Goal: Task Accomplishment & Management: Use online tool/utility

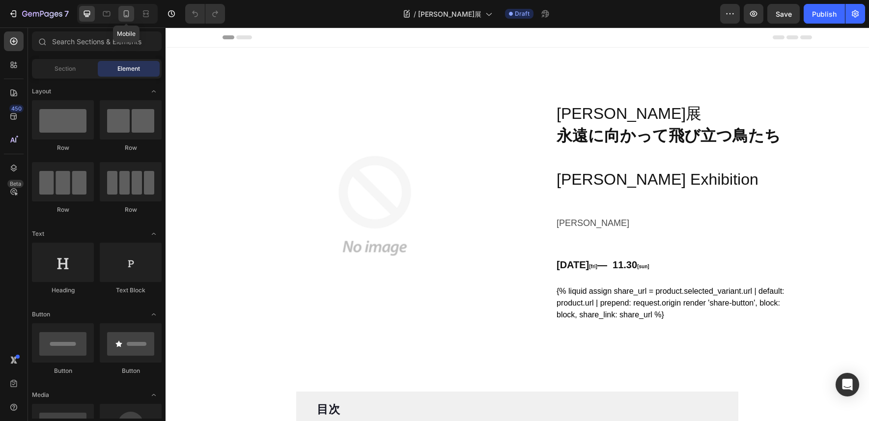
click at [126, 13] on icon at bounding box center [126, 14] width 10 height 10
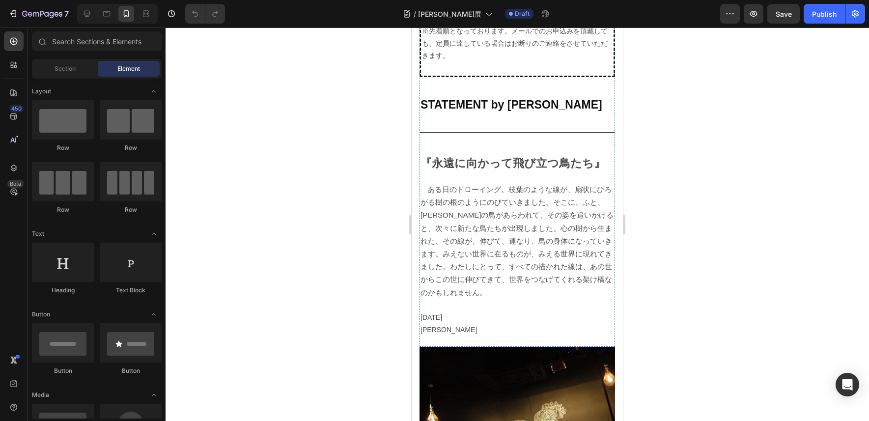
scroll to position [2195, 0]
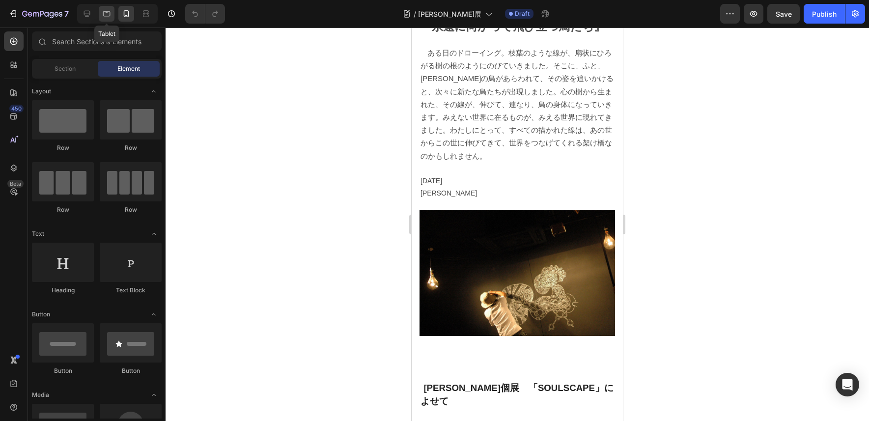
click at [106, 14] on icon at bounding box center [107, 14] width 10 height 10
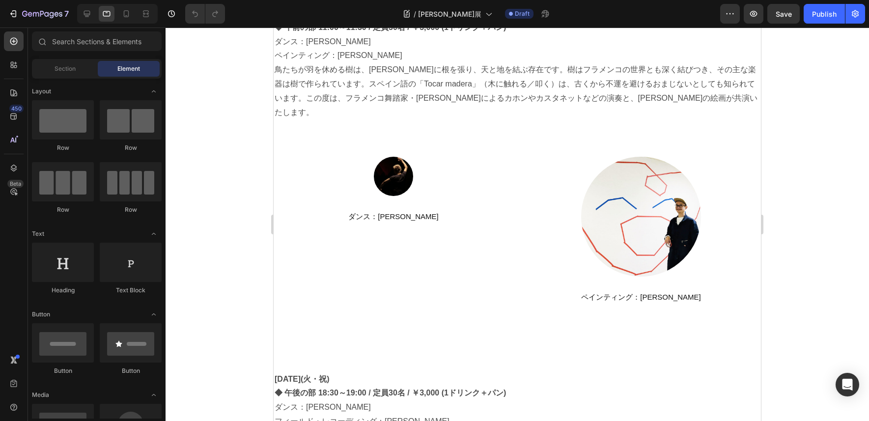
scroll to position [1090, 0]
click at [398, 163] on img at bounding box center [393, 177] width 39 height 39
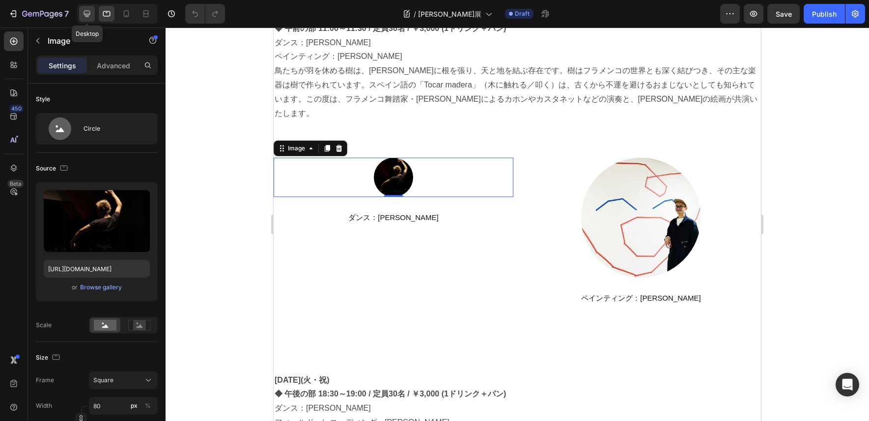
click at [89, 10] on icon at bounding box center [87, 14] width 10 height 10
type input "50"
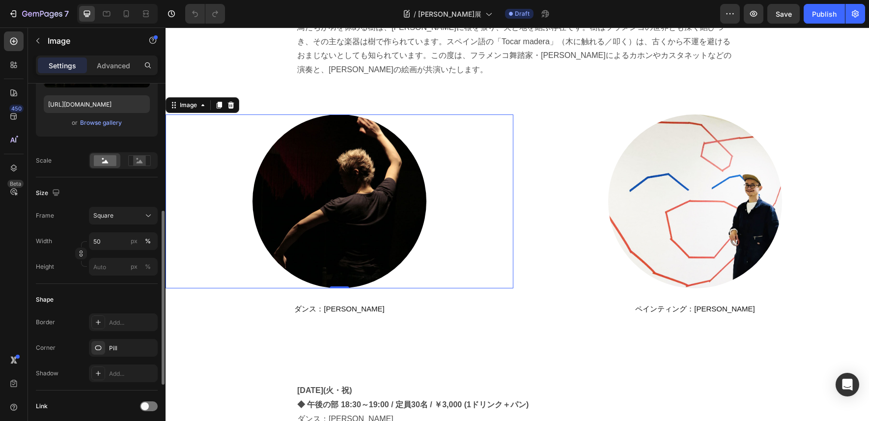
scroll to position [198, 0]
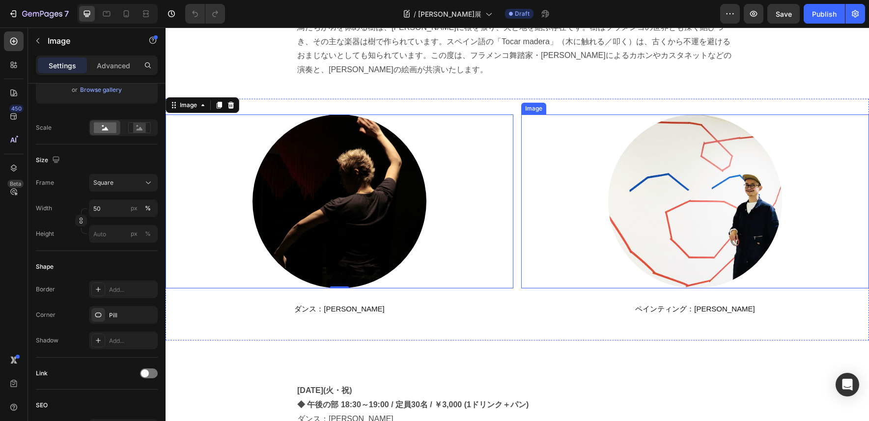
click at [617, 193] on img at bounding box center [695, 201] width 174 height 174
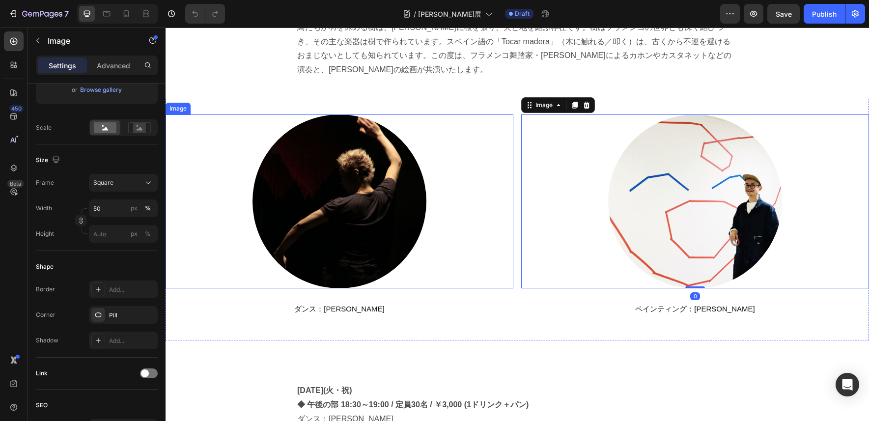
click at [364, 199] on img at bounding box center [340, 201] width 174 height 174
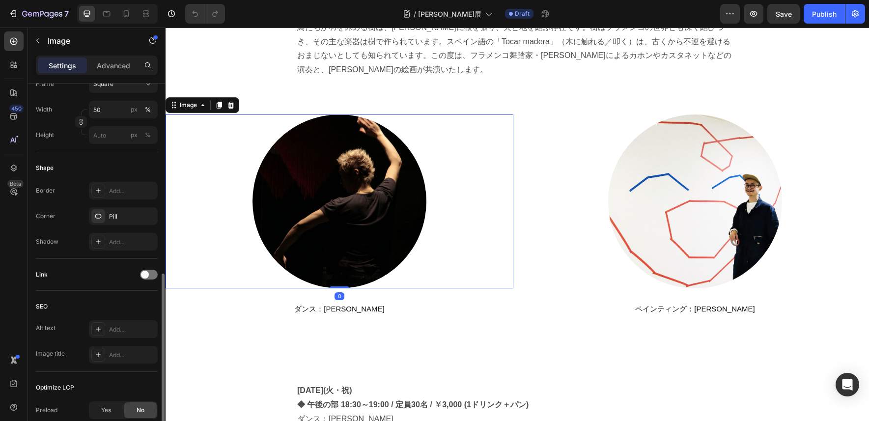
scroll to position [329, 0]
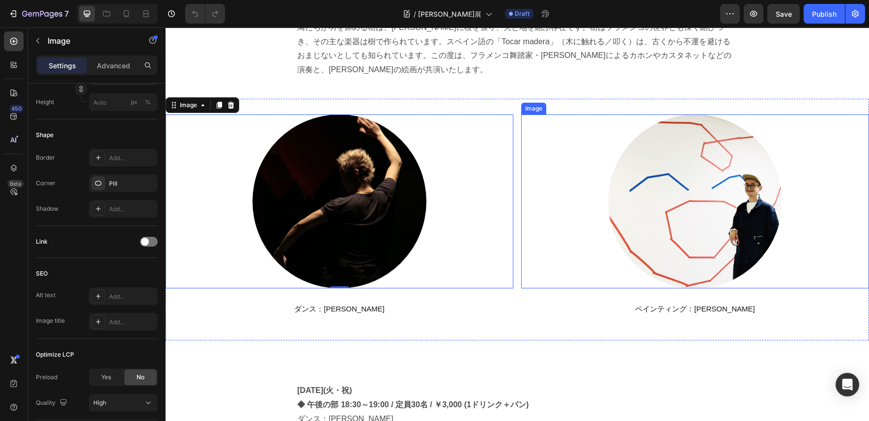
click at [617, 193] on img at bounding box center [695, 201] width 174 height 174
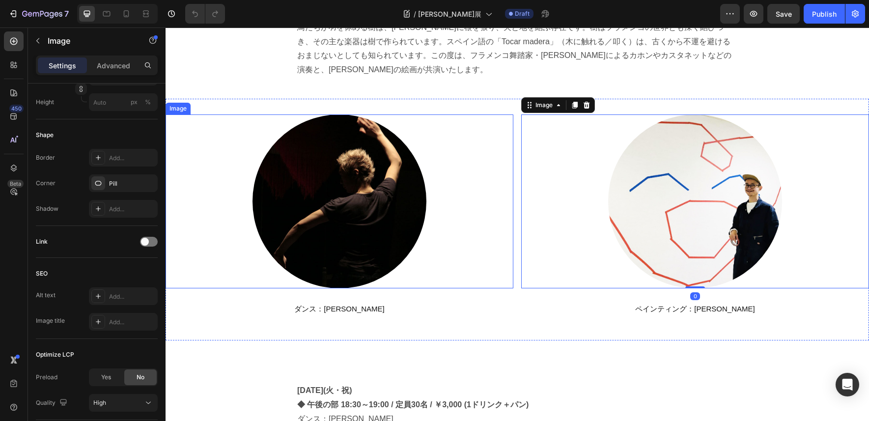
click at [391, 201] on img at bounding box center [340, 201] width 174 height 174
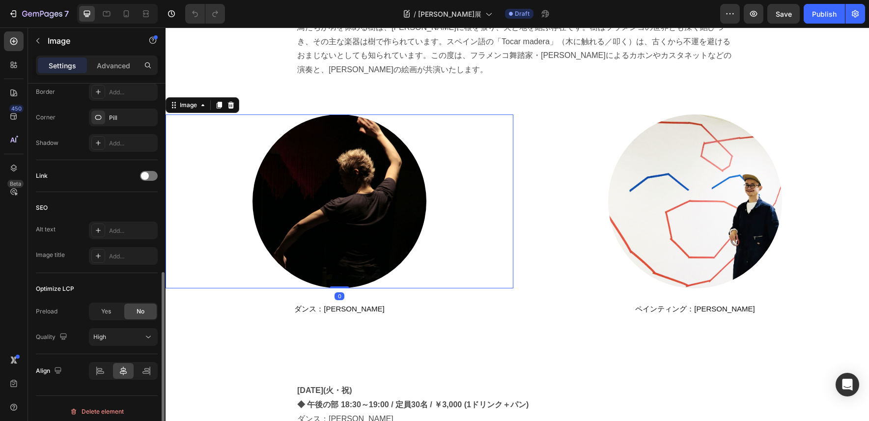
scroll to position [401, 0]
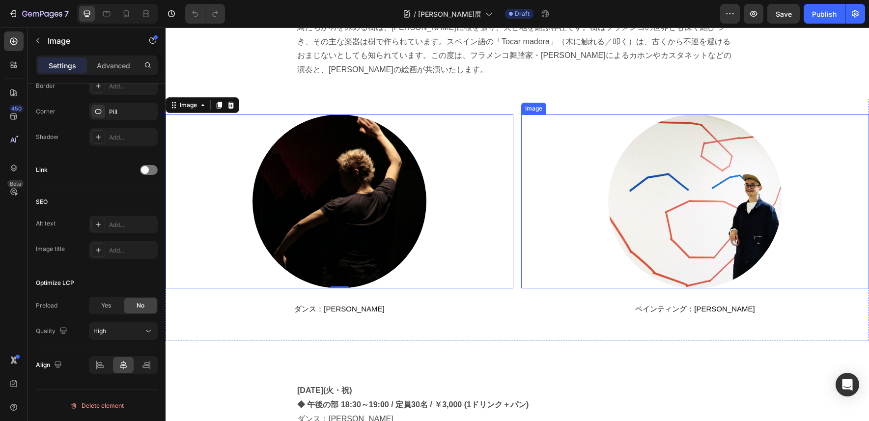
click at [686, 201] on img at bounding box center [695, 201] width 174 height 174
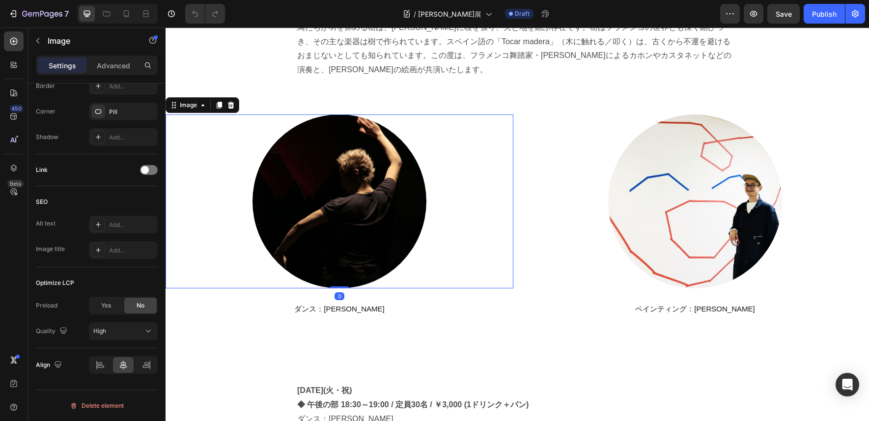
click at [402, 197] on img at bounding box center [340, 201] width 174 height 174
click at [109, 62] on p "Advanced" at bounding box center [113, 65] width 33 height 10
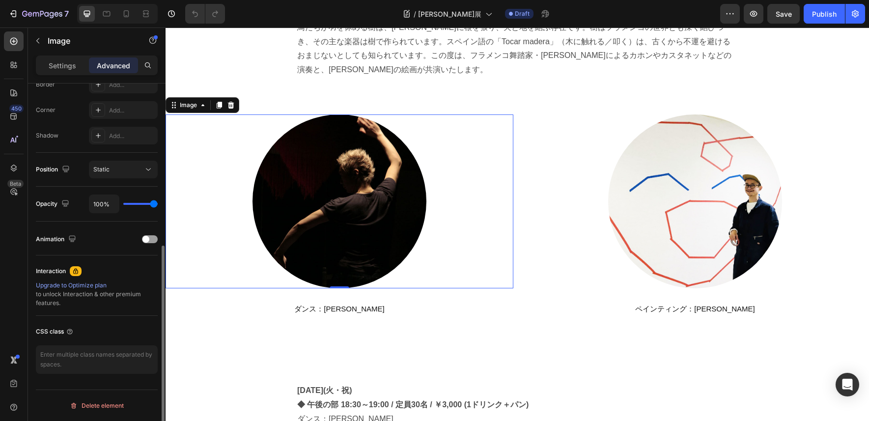
scroll to position [290, 0]
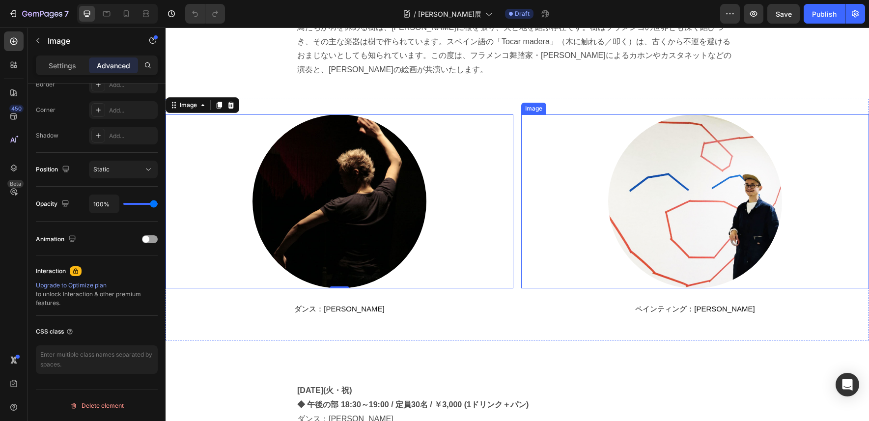
click at [722, 168] on img at bounding box center [695, 201] width 174 height 174
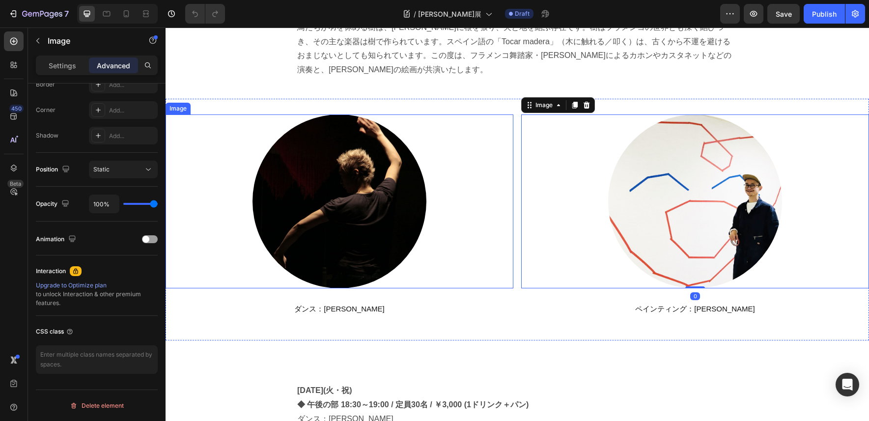
click at [358, 197] on img at bounding box center [340, 201] width 174 height 174
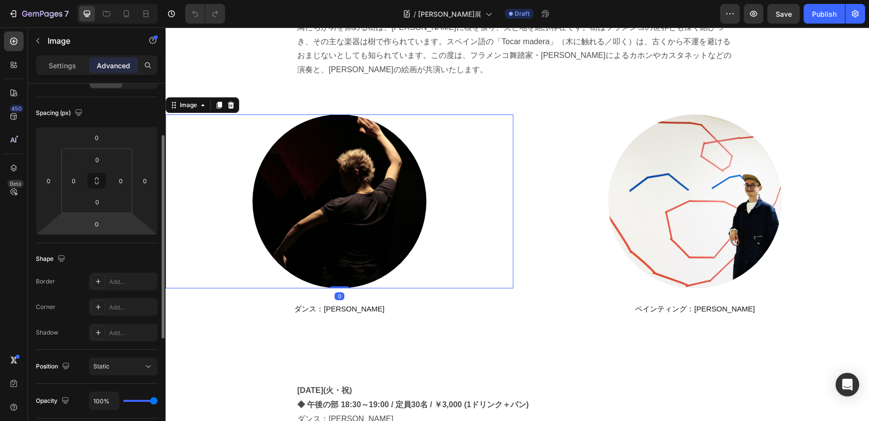
scroll to position [60, 0]
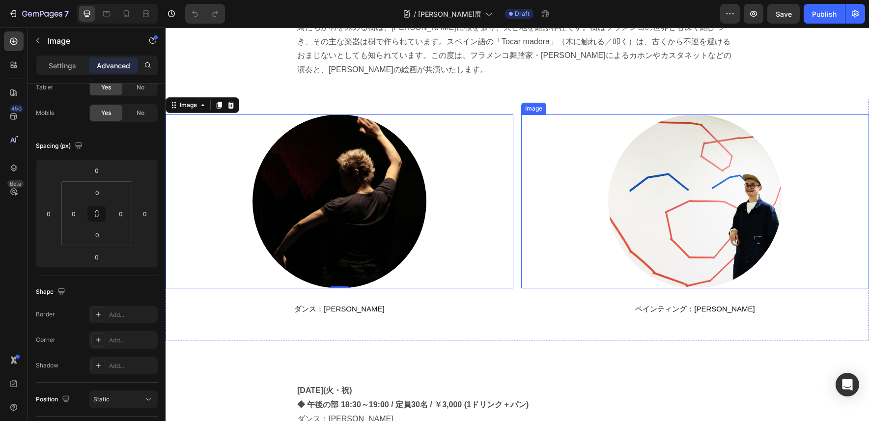
click at [673, 191] on img at bounding box center [695, 201] width 174 height 174
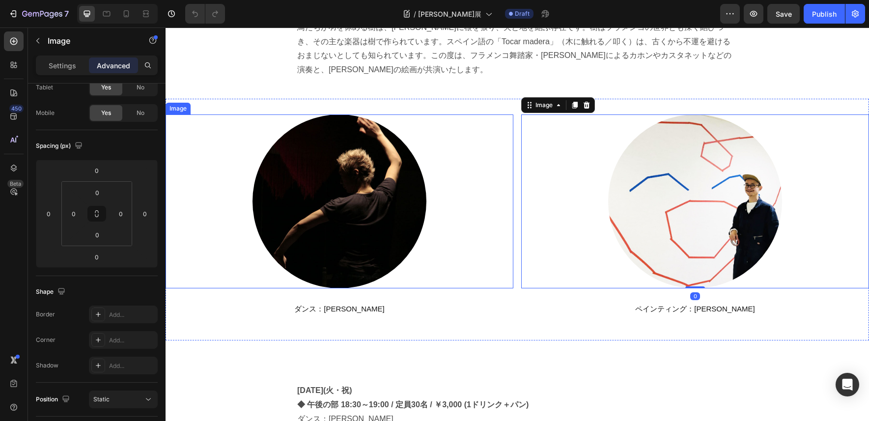
click at [334, 194] on img at bounding box center [340, 201] width 174 height 174
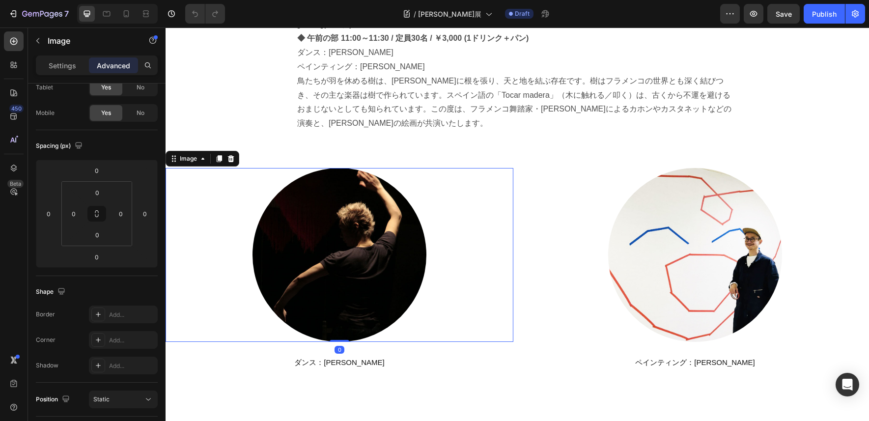
scroll to position [1166, 0]
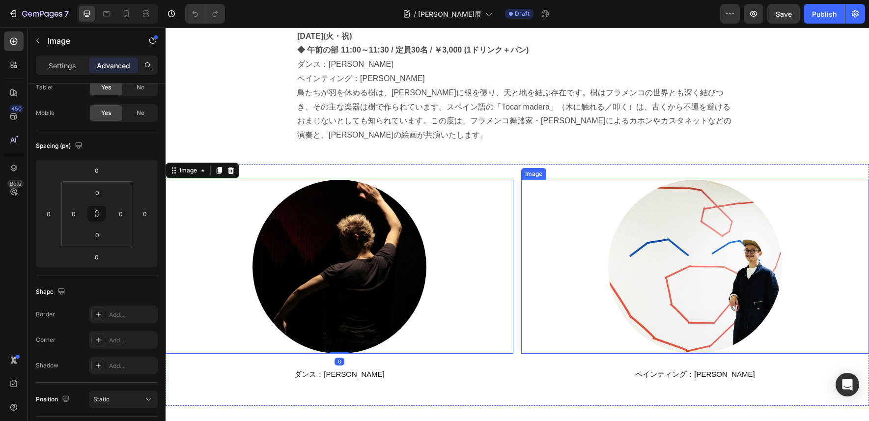
click at [695, 235] on img at bounding box center [695, 267] width 174 height 174
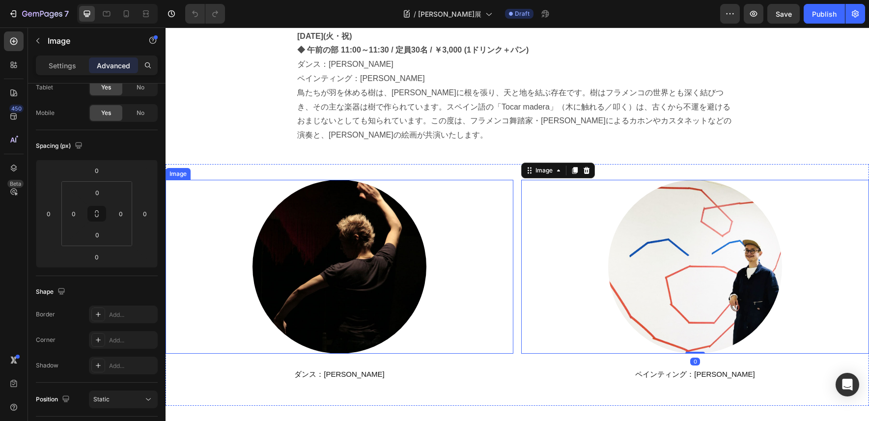
click at [326, 235] on img at bounding box center [340, 267] width 174 height 174
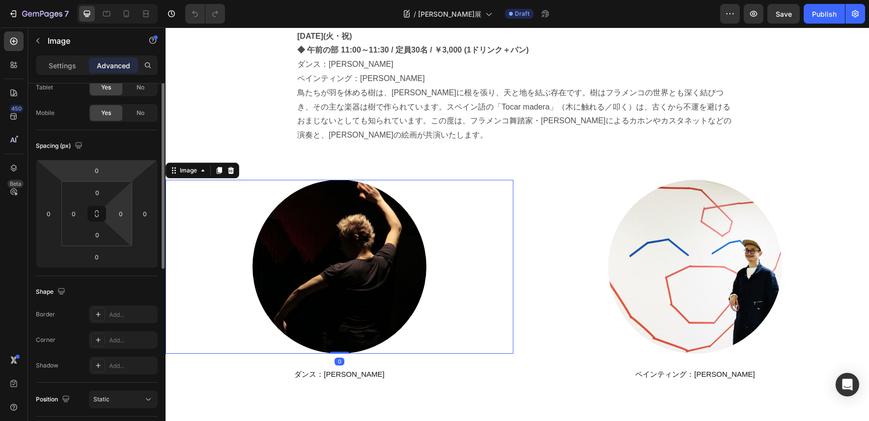
scroll to position [0, 0]
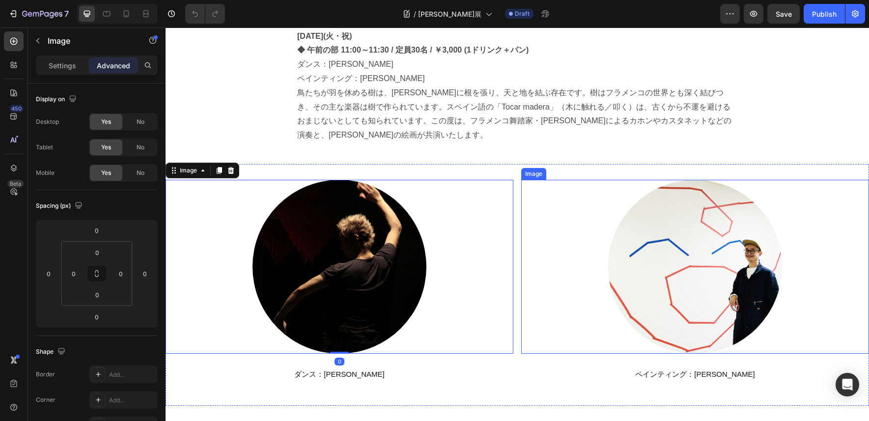
click at [618, 232] on img at bounding box center [695, 267] width 174 height 174
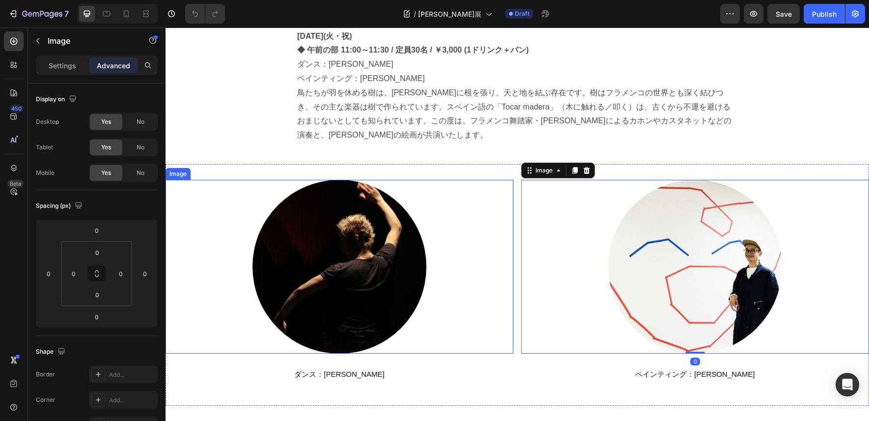
click at [328, 240] on img at bounding box center [340, 267] width 174 height 174
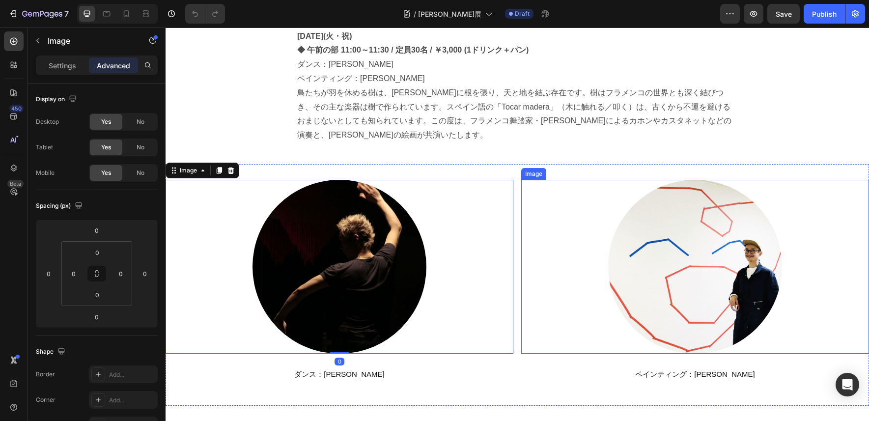
click at [603, 236] on div at bounding box center [695, 267] width 348 height 174
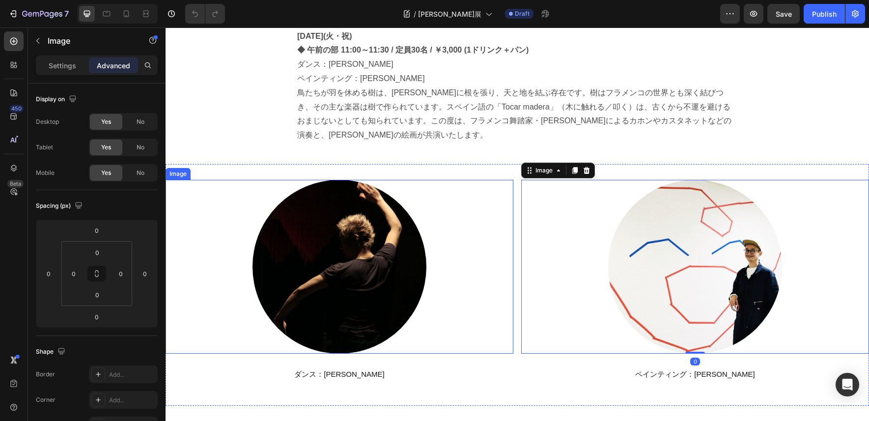
click at [296, 243] on img at bounding box center [340, 267] width 174 height 174
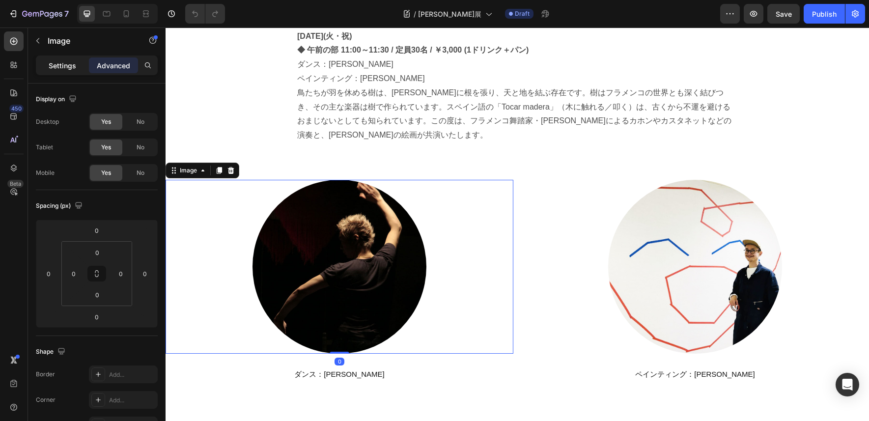
click at [62, 59] on div "Settings" at bounding box center [62, 65] width 49 height 16
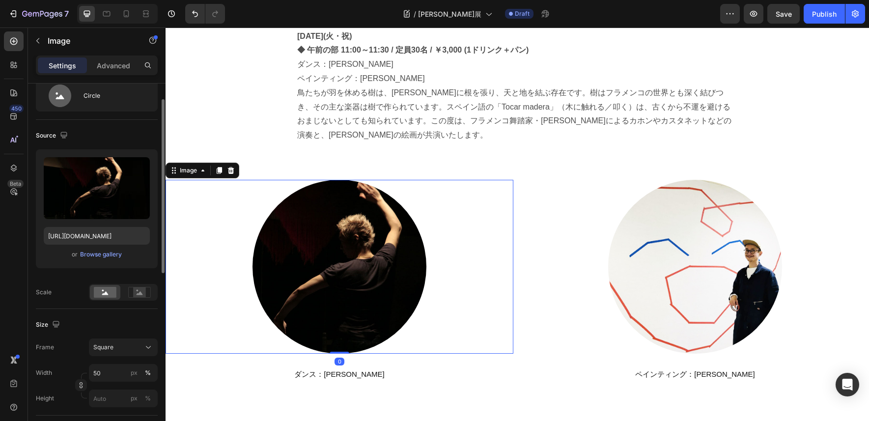
scroll to position [66, 0]
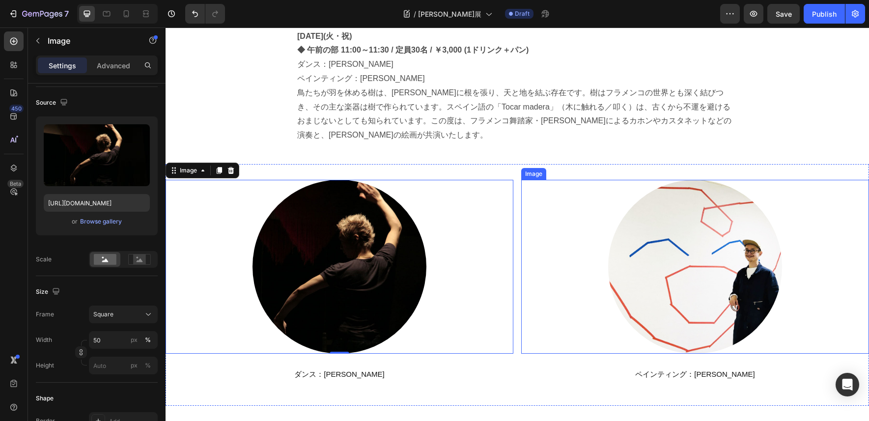
click at [586, 222] on div at bounding box center [695, 267] width 348 height 174
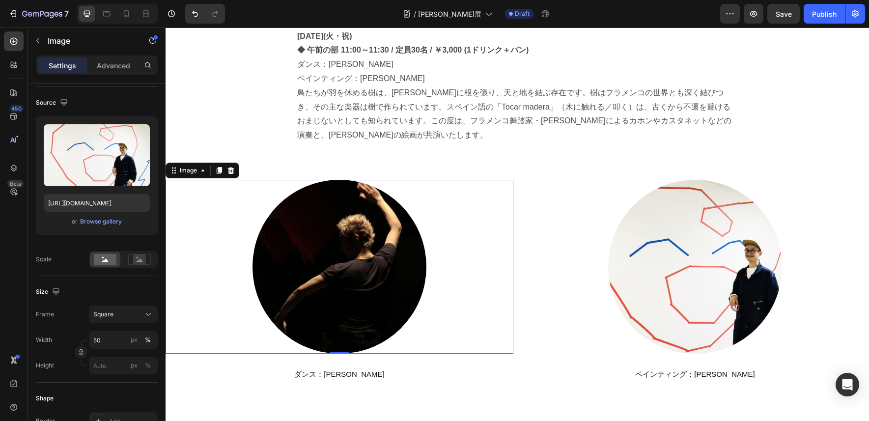
click at [305, 234] on img at bounding box center [340, 267] width 174 height 174
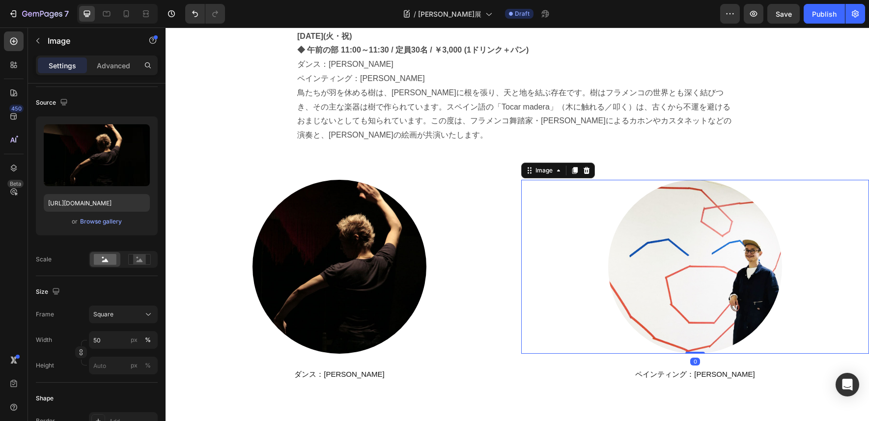
click at [595, 241] on div at bounding box center [695, 267] width 348 height 174
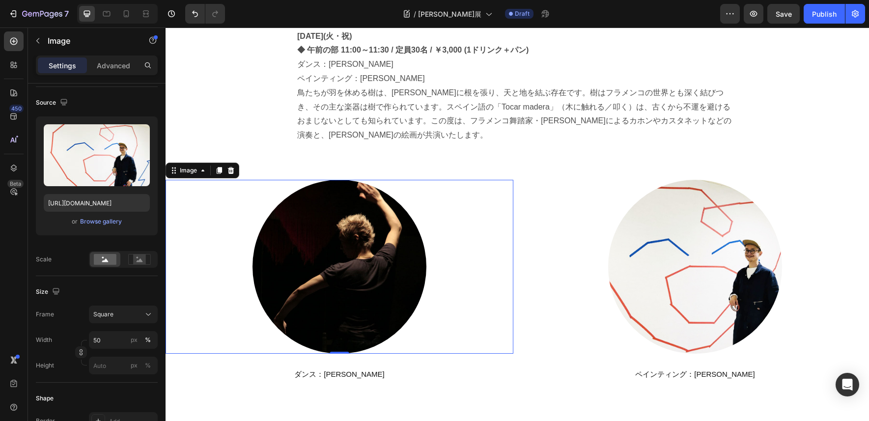
click at [313, 236] on img at bounding box center [340, 267] width 174 height 174
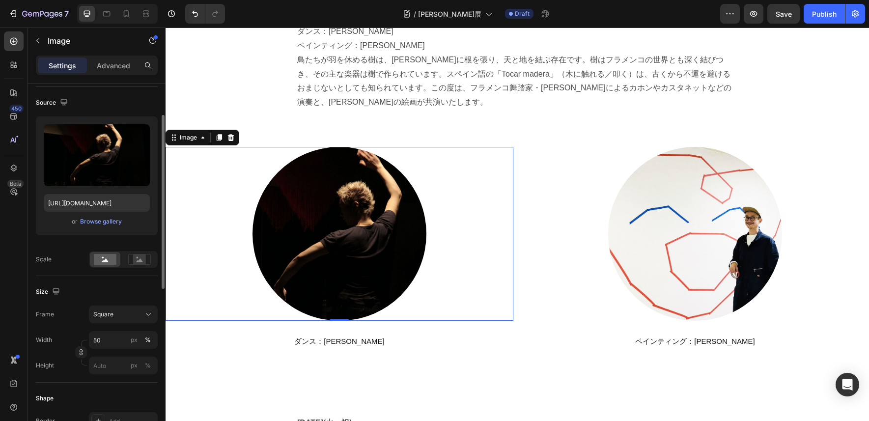
scroll to position [132, 0]
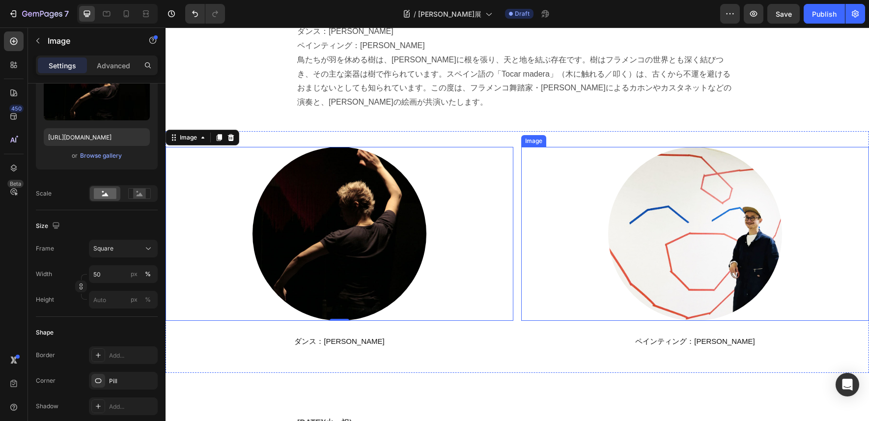
click at [608, 218] on img at bounding box center [695, 234] width 174 height 174
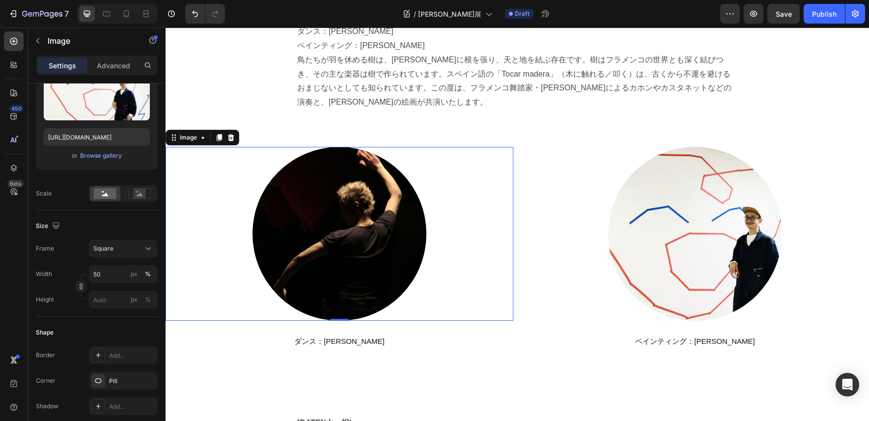
click at [341, 230] on img at bounding box center [340, 234] width 174 height 174
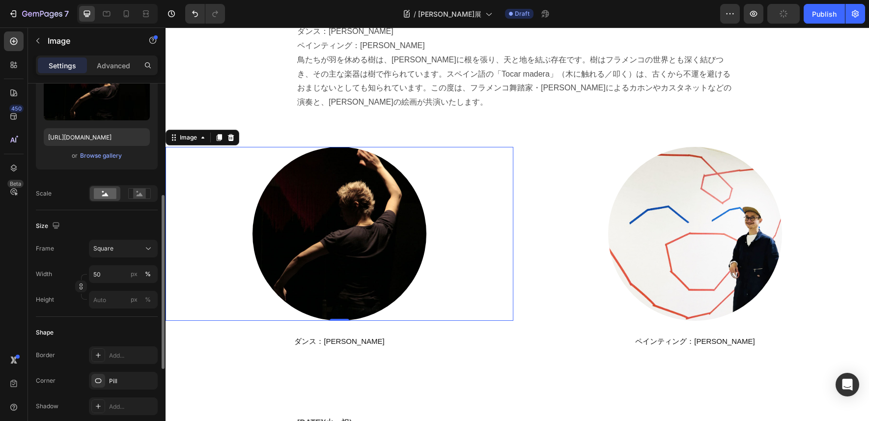
scroll to position [198, 0]
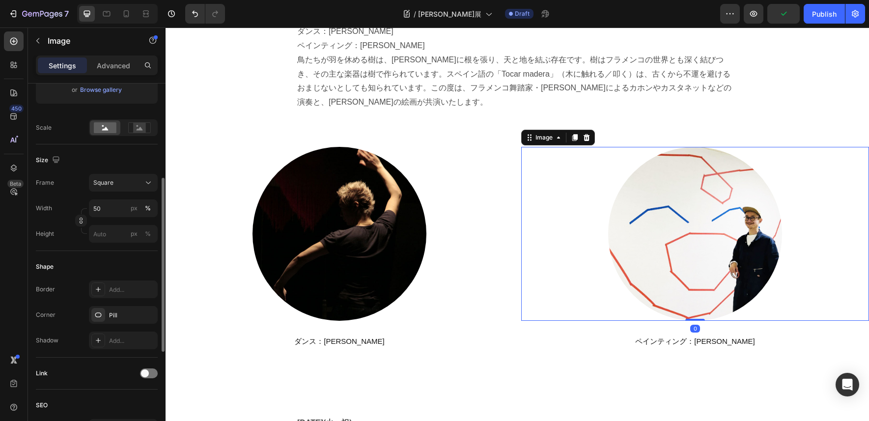
click at [633, 238] on img at bounding box center [695, 234] width 174 height 174
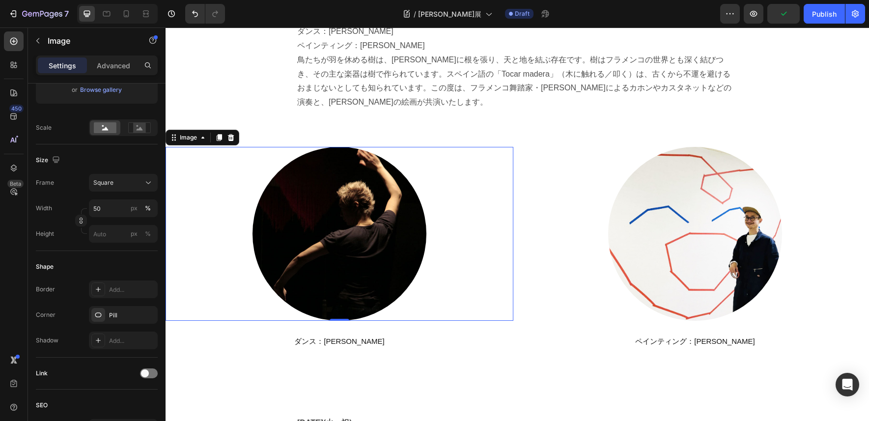
click at [319, 231] on img at bounding box center [340, 234] width 174 height 174
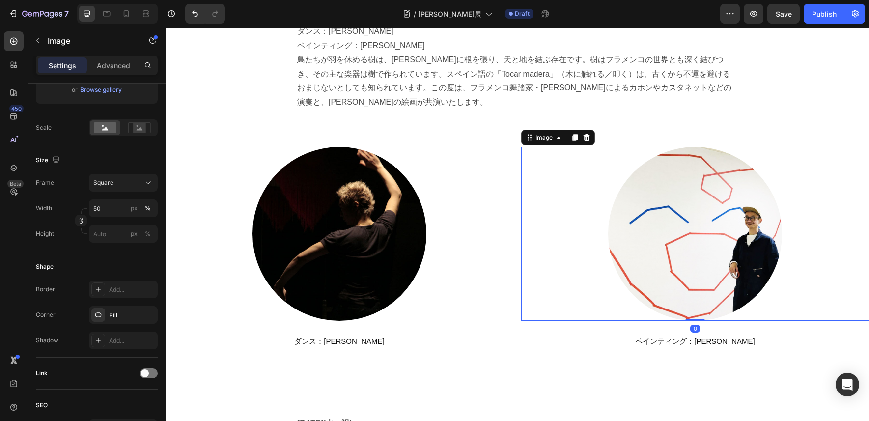
click at [687, 208] on img at bounding box center [695, 234] width 174 height 174
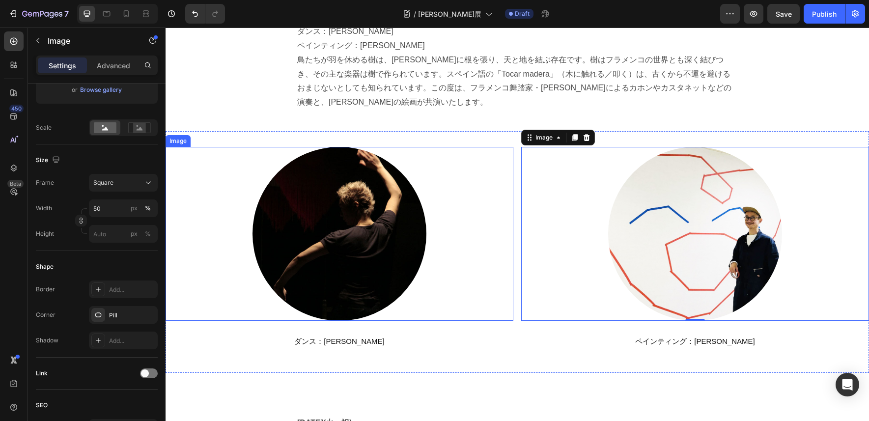
click at [276, 173] on img at bounding box center [340, 234] width 174 height 174
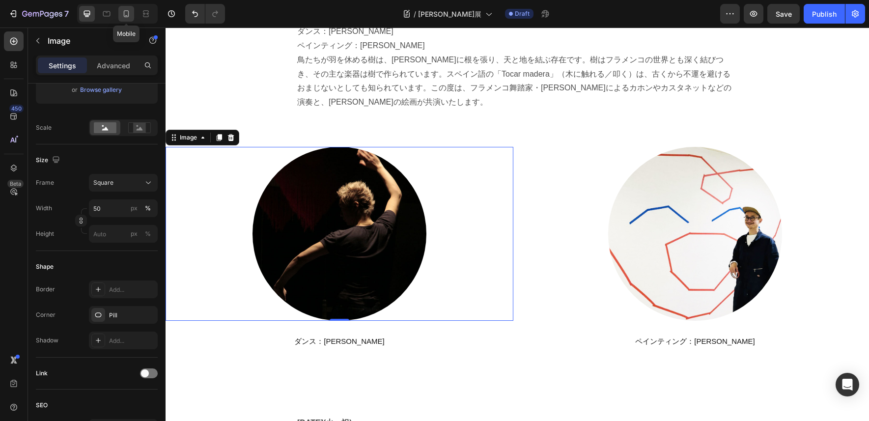
click at [129, 13] on icon at bounding box center [126, 13] width 5 height 7
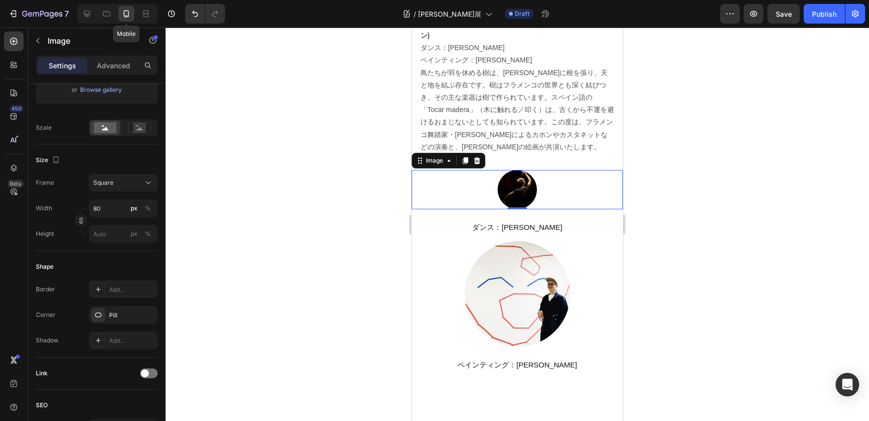
scroll to position [1126, 0]
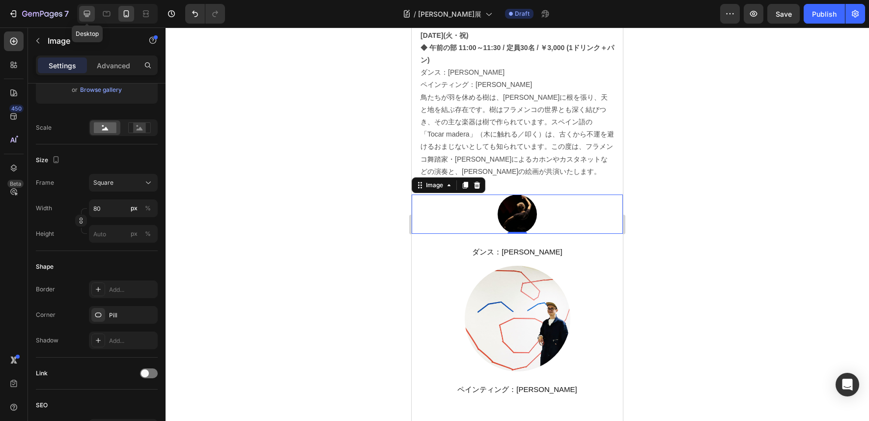
click at [88, 13] on icon at bounding box center [87, 14] width 10 height 10
type input "50"
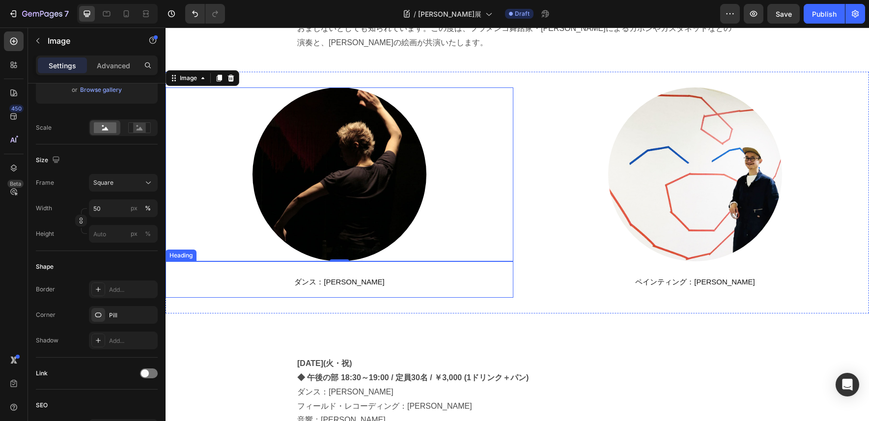
scroll to position [1265, 0]
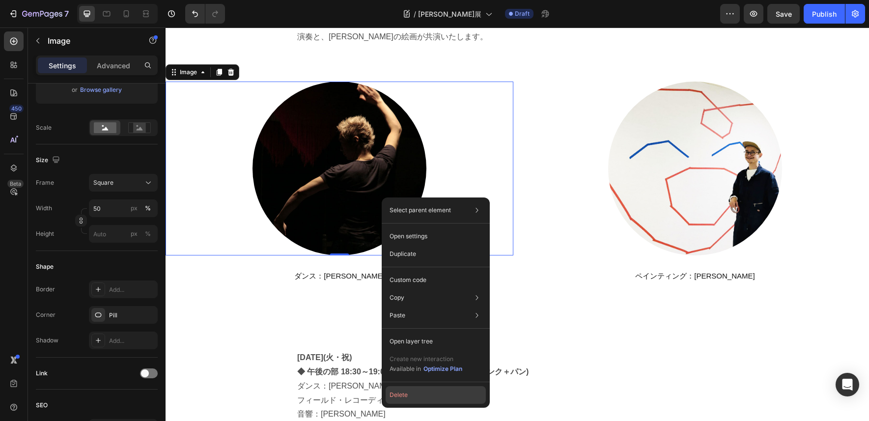
drag, startPoint x: 401, startPoint y: 395, endPoint x: 237, endPoint y: 365, distance: 166.3
click at [401, 395] on button "Delete" at bounding box center [436, 395] width 100 height 18
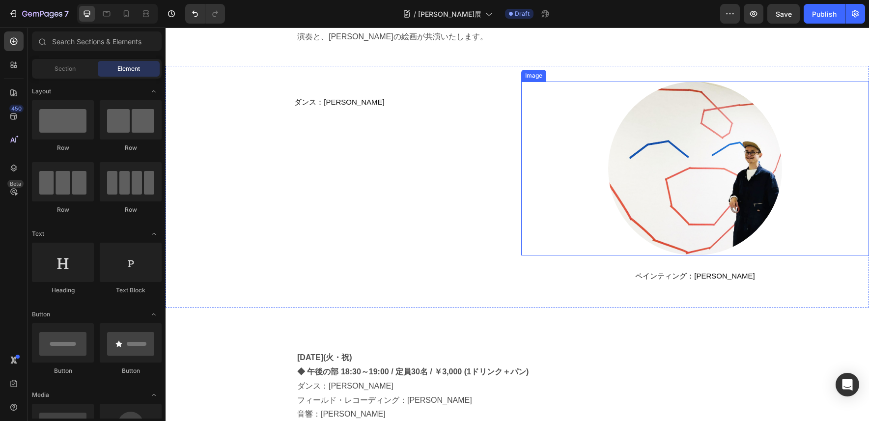
click at [641, 198] on img at bounding box center [695, 169] width 174 height 174
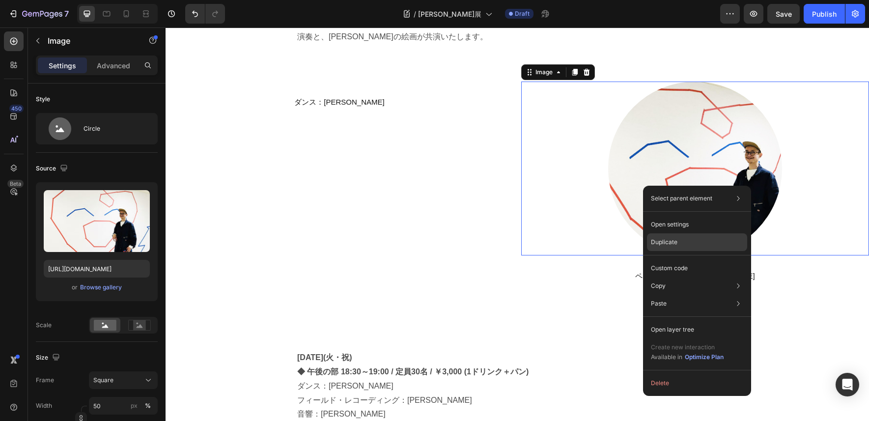
click at [661, 239] on p "Duplicate" at bounding box center [664, 242] width 27 height 9
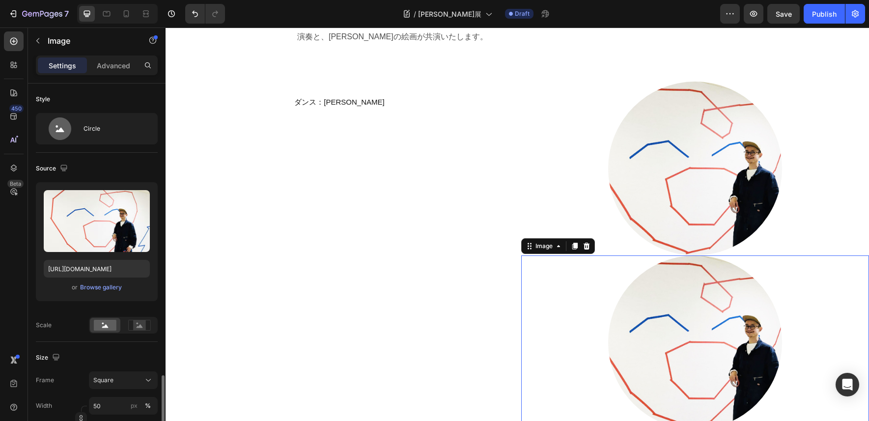
scroll to position [198, 0]
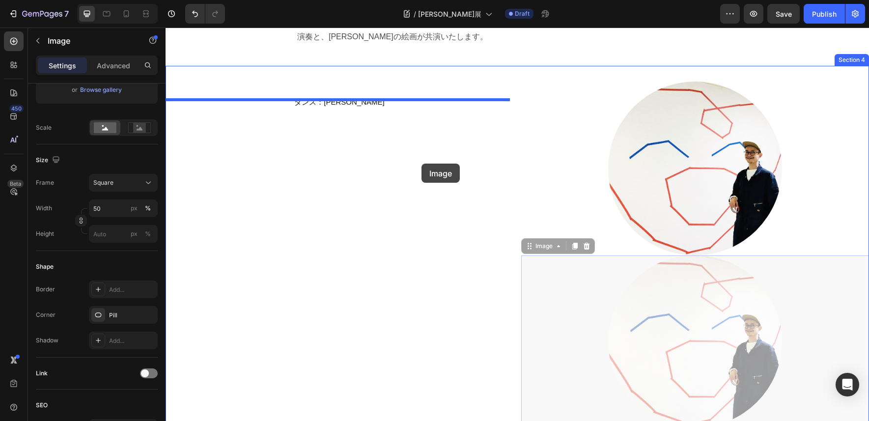
drag, startPoint x: 710, startPoint y: 287, endPoint x: 422, endPoint y: 164, distance: 313.9
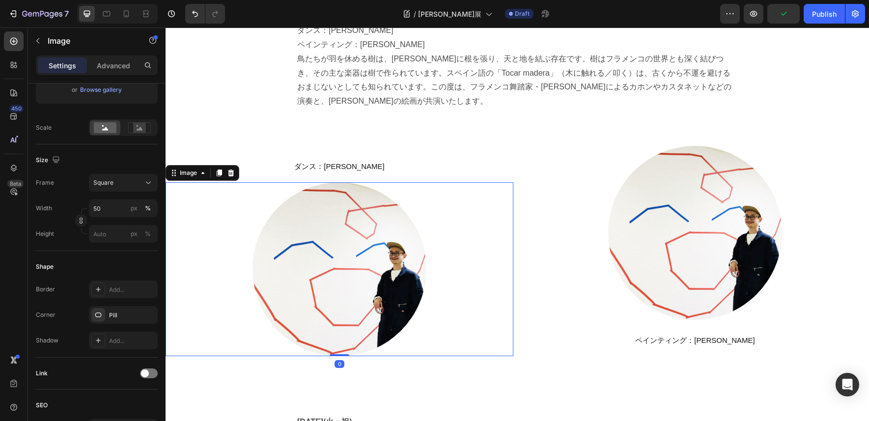
scroll to position [1199, 0]
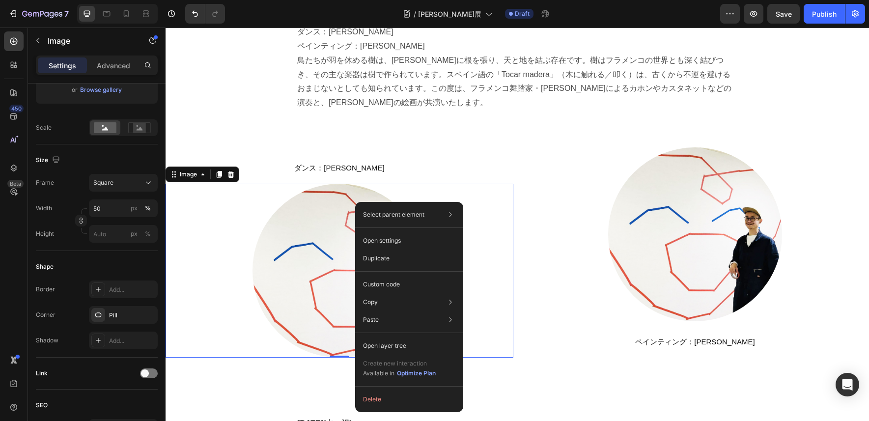
click at [338, 206] on img at bounding box center [340, 271] width 174 height 174
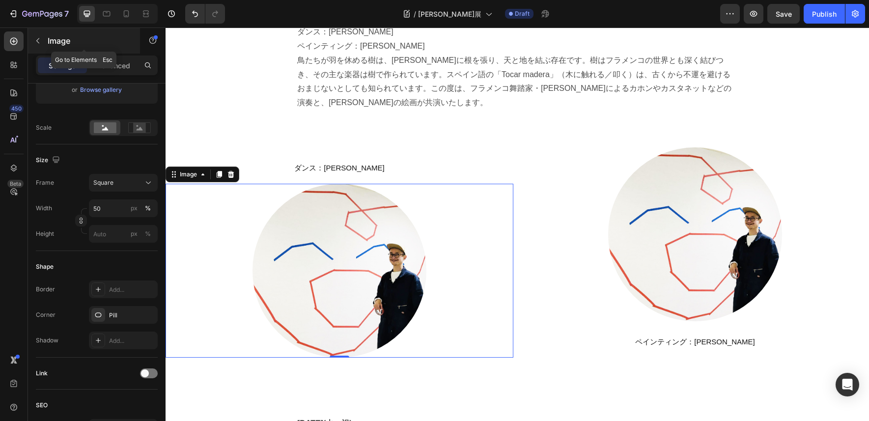
click at [36, 41] on icon "button" at bounding box center [38, 41] width 8 height 8
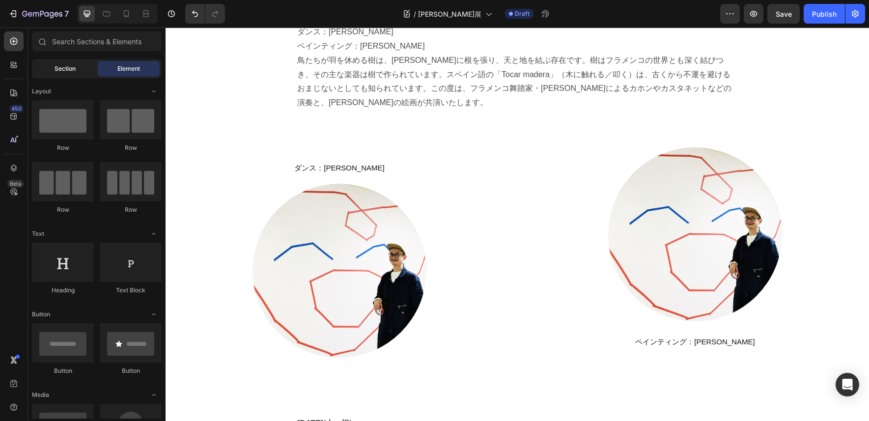
click at [75, 67] on span "Section" at bounding box center [65, 68] width 21 height 9
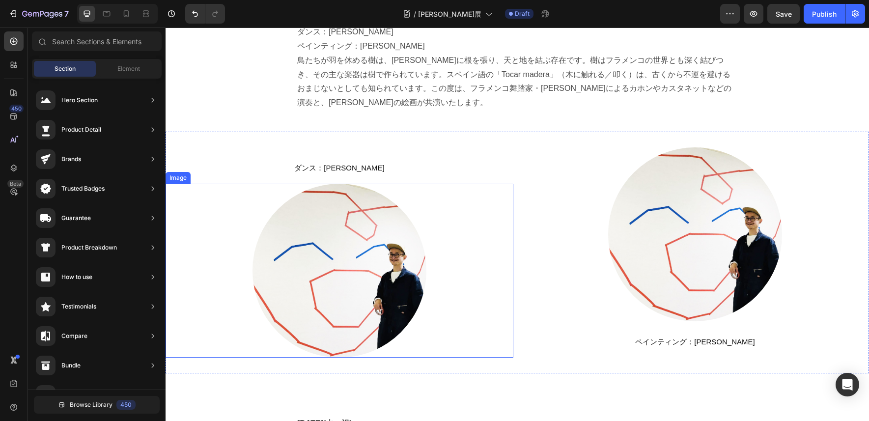
click at [375, 198] on img at bounding box center [340, 271] width 174 height 174
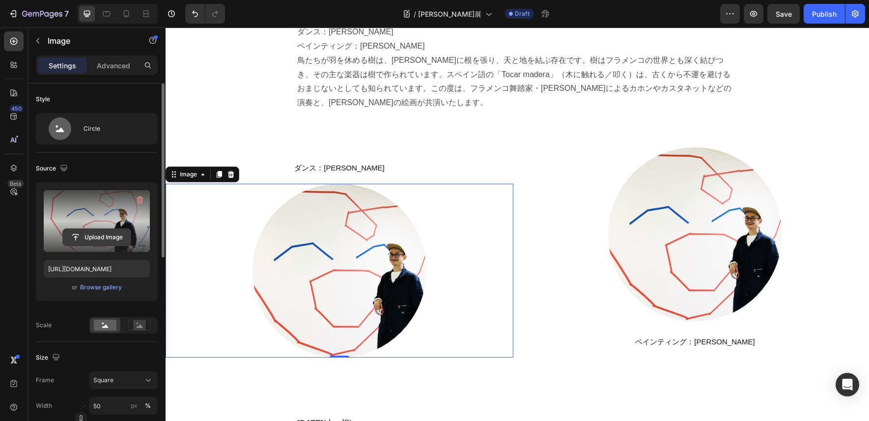
click at [104, 232] on input "file" at bounding box center [97, 237] width 68 height 17
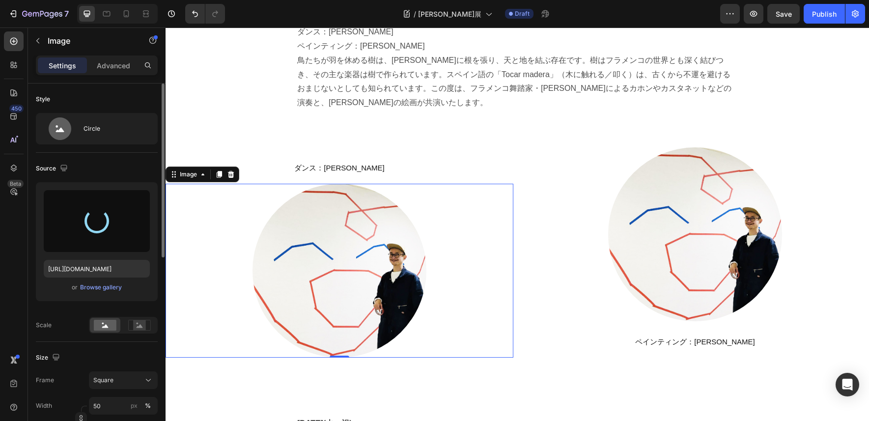
type input "[URL][DOMAIN_NAME]"
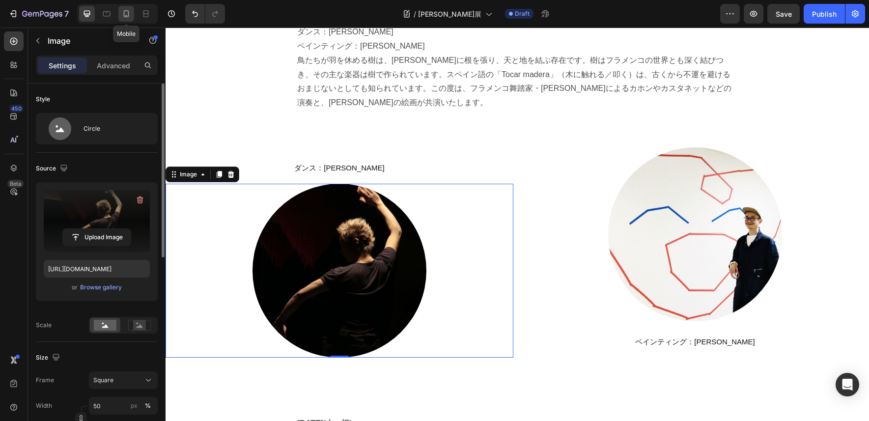
click at [123, 14] on icon at bounding box center [126, 14] width 10 height 10
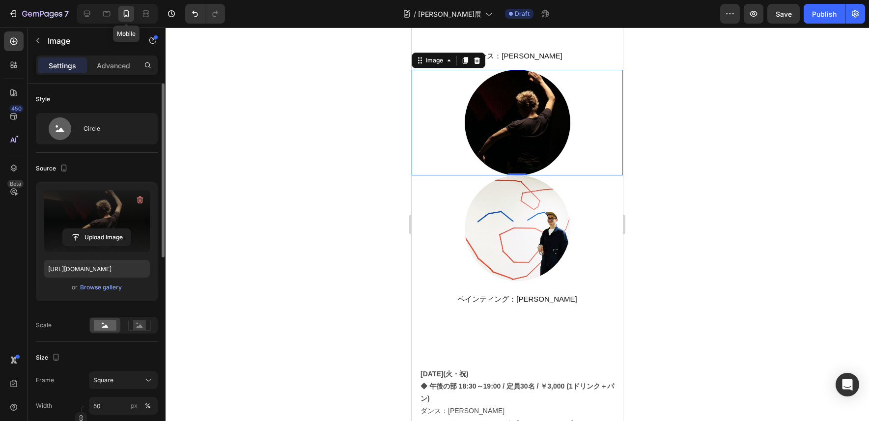
scroll to position [1160, 0]
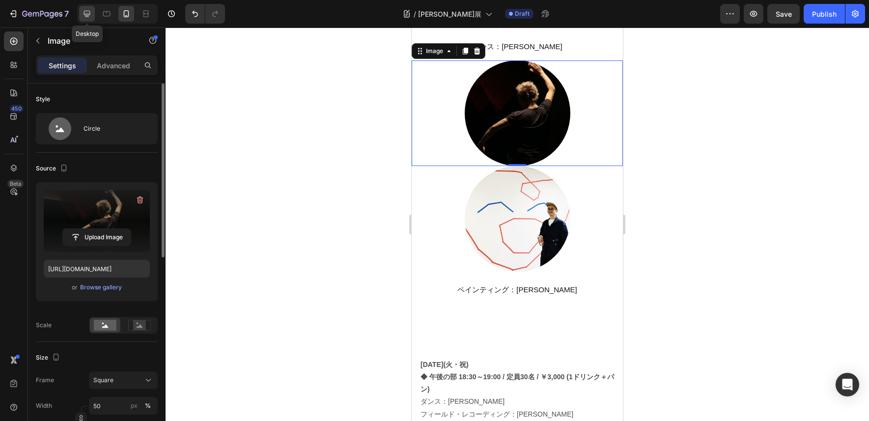
click at [87, 15] on icon at bounding box center [87, 14] width 6 height 6
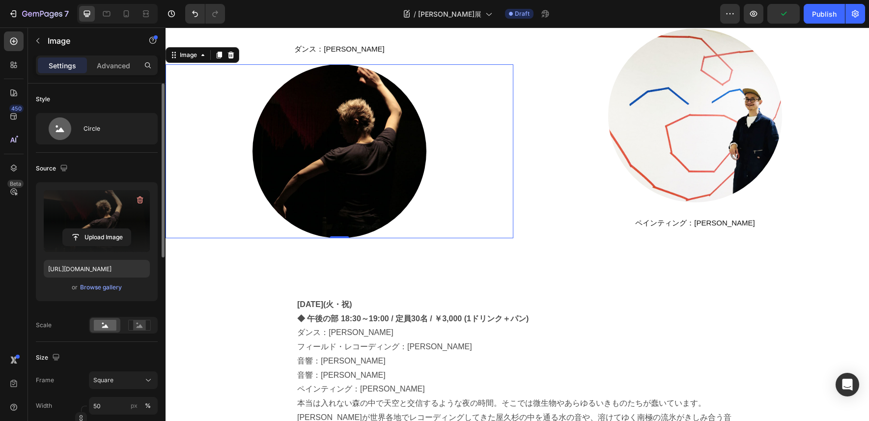
scroll to position [1212, 0]
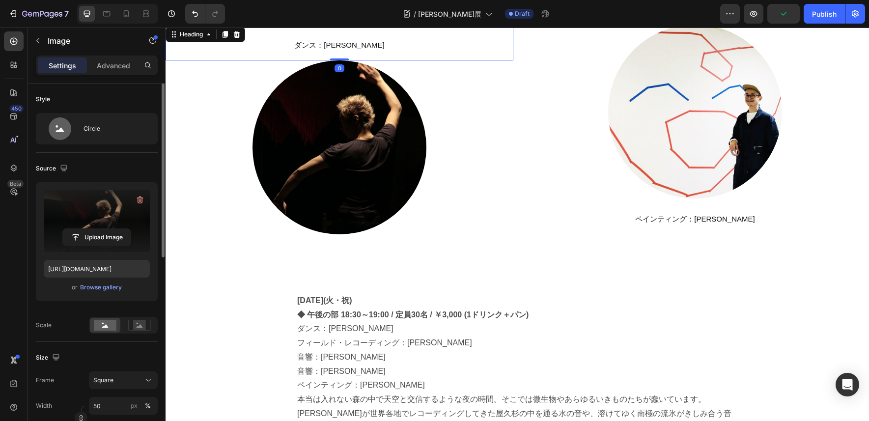
click at [344, 46] on span "ダンス：[PERSON_NAME]" at bounding box center [339, 45] width 90 height 8
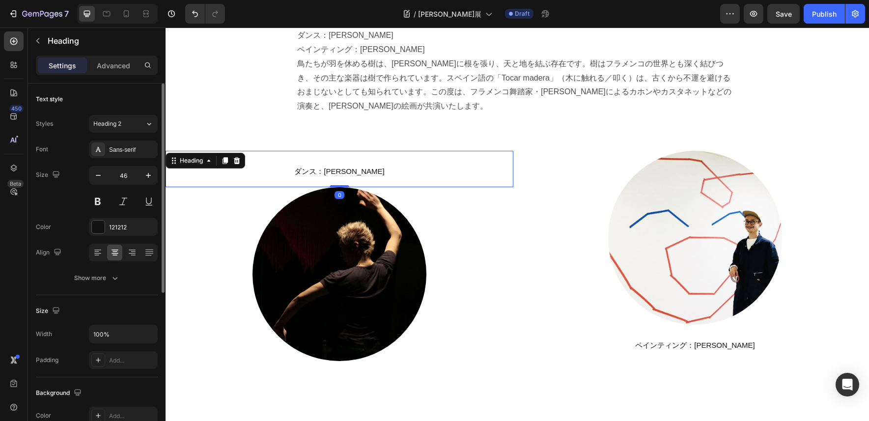
scroll to position [1180, 0]
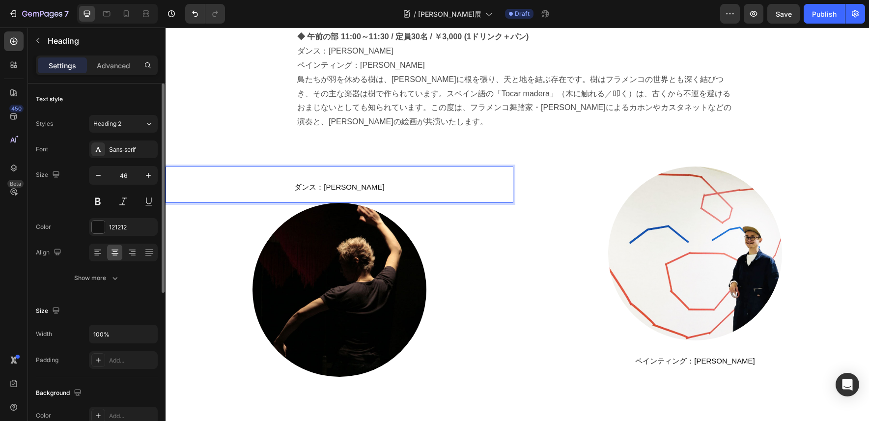
drag, startPoint x: 348, startPoint y: 167, endPoint x: 343, endPoint y: 173, distance: 7.8
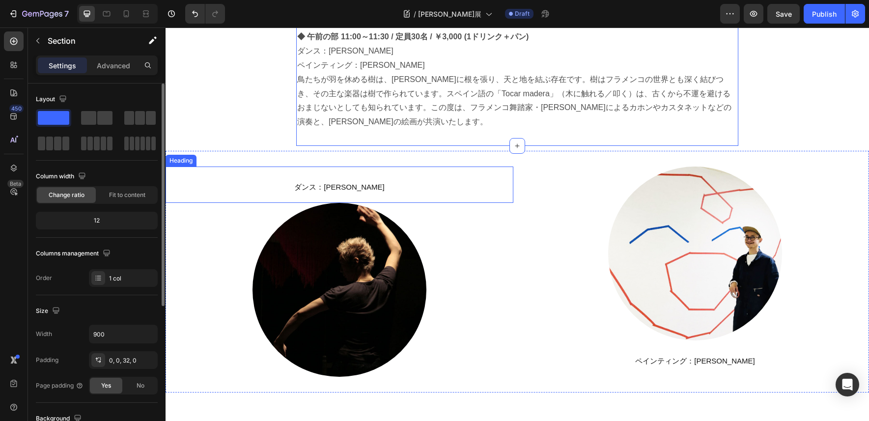
click at [340, 168] on p "⁠⁠⁠⁠⁠⁠⁠ ダンス：[PERSON_NAME]" at bounding box center [340, 185] width 346 height 34
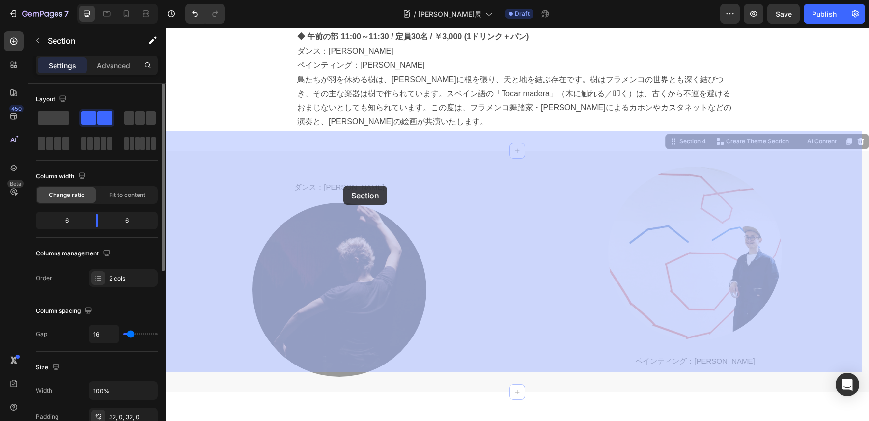
drag, startPoint x: 342, startPoint y: 146, endPoint x: 343, endPoint y: 186, distance: 39.3
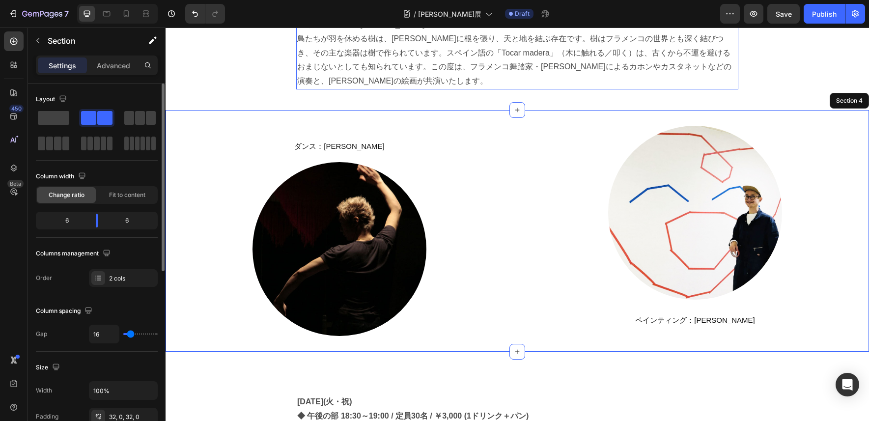
scroll to position [1245, 0]
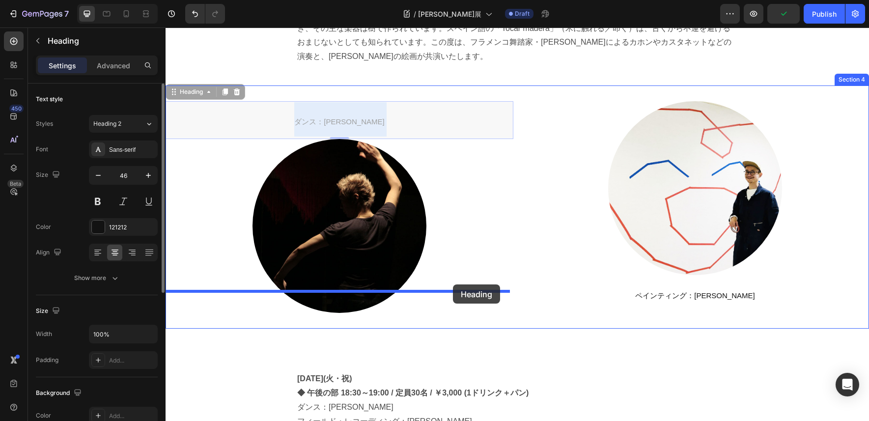
drag, startPoint x: 478, startPoint y: 82, endPoint x: 453, endPoint y: 284, distance: 204.5
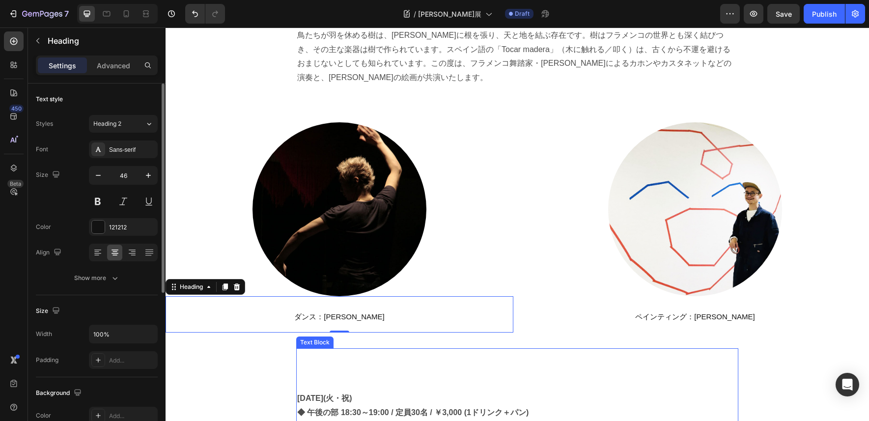
scroll to position [1212, 0]
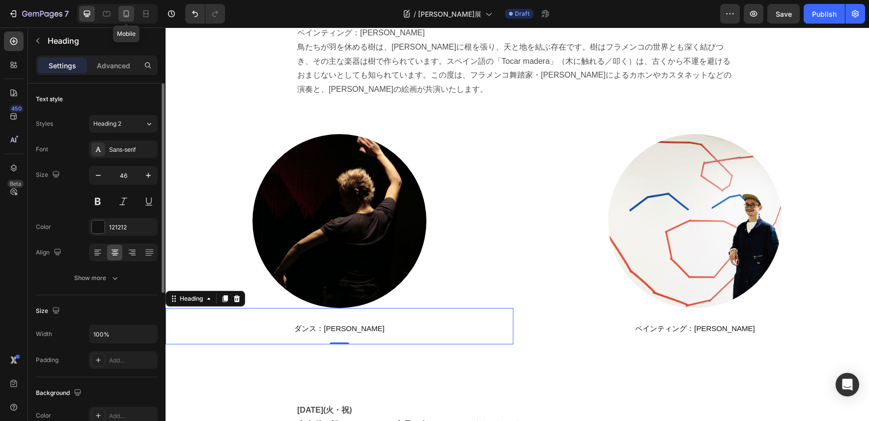
click at [128, 14] on icon at bounding box center [126, 13] width 5 height 7
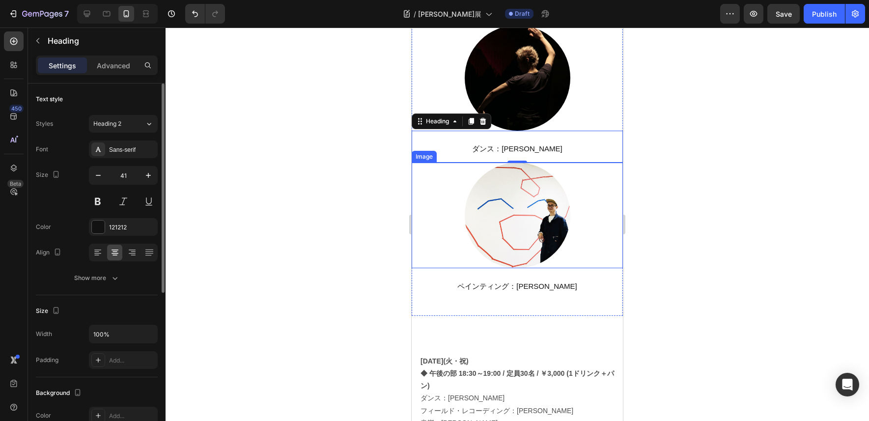
scroll to position [1130, 0]
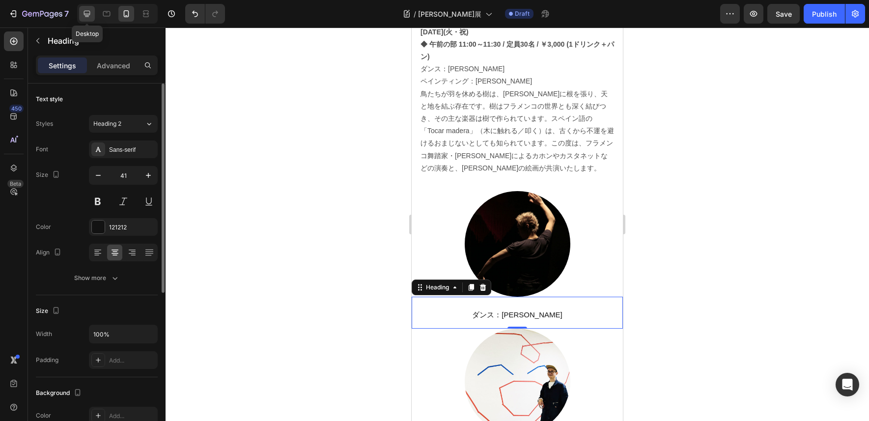
click at [88, 13] on icon at bounding box center [87, 14] width 10 height 10
type input "46"
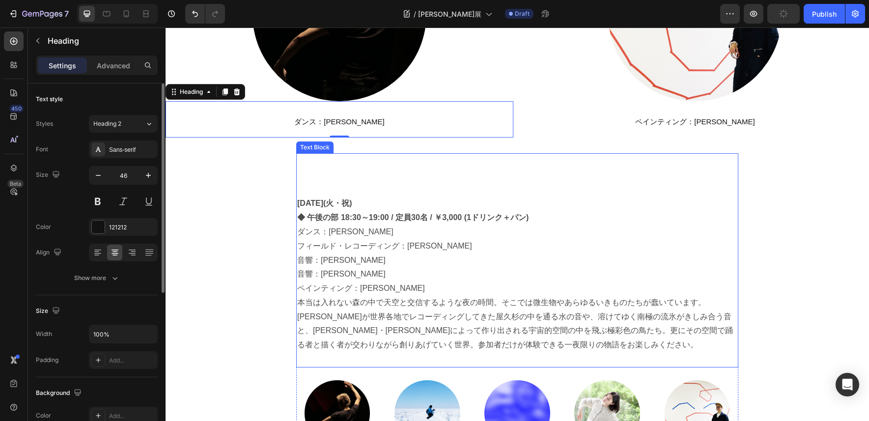
scroll to position [1367, 0]
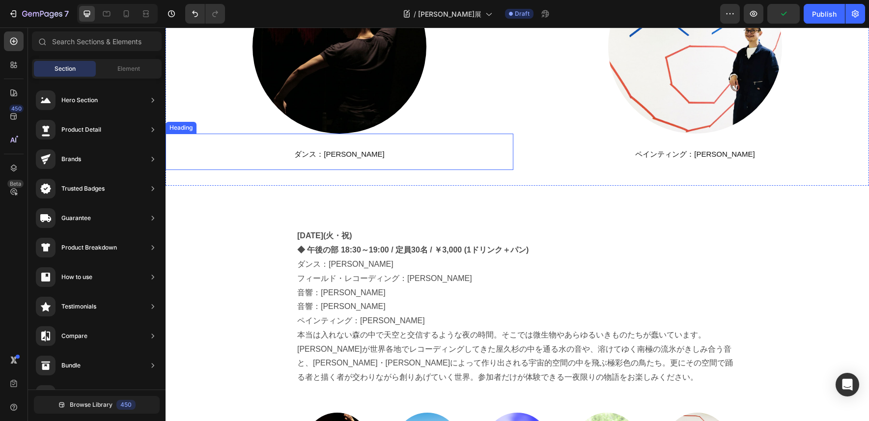
click at [353, 155] on span "ダンス：[PERSON_NAME]" at bounding box center [339, 154] width 90 height 8
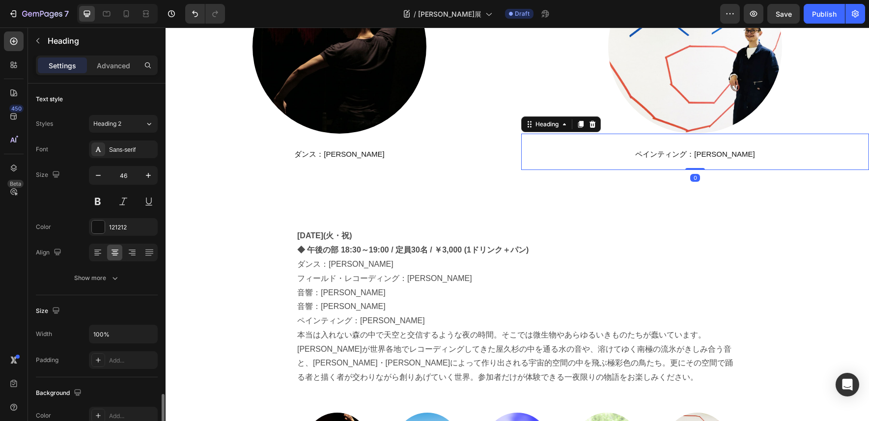
click at [668, 154] on span "ペインティング：[PERSON_NAME]" at bounding box center [694, 154] width 119 height 8
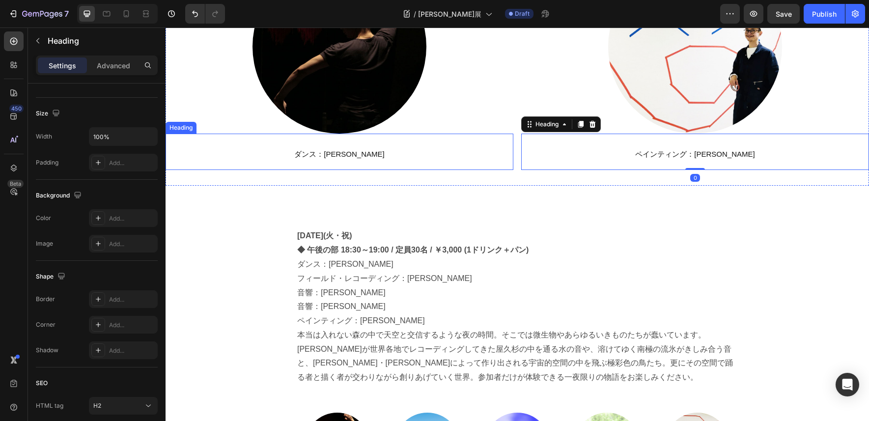
click at [360, 157] on span "ダンス：[PERSON_NAME]" at bounding box center [339, 154] width 90 height 8
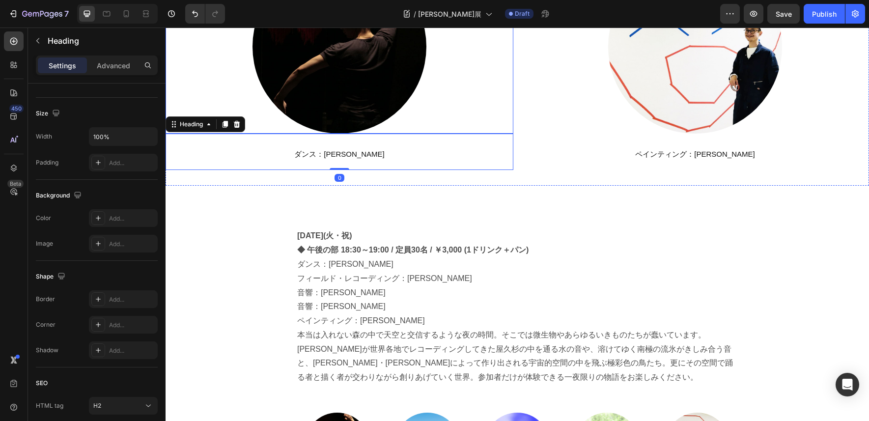
click at [395, 91] on img at bounding box center [340, 47] width 174 height 174
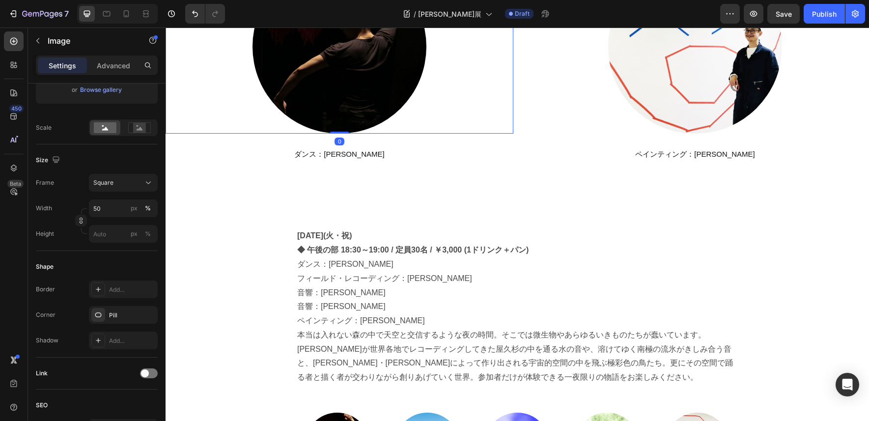
scroll to position [0, 0]
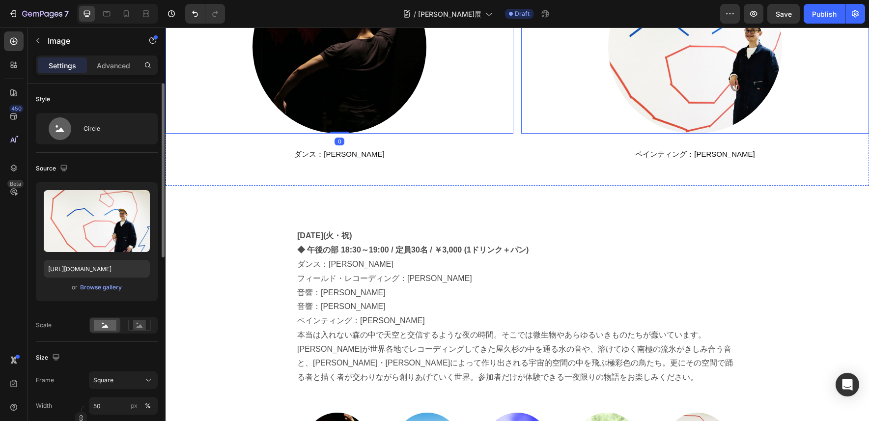
click at [689, 81] on img at bounding box center [695, 47] width 174 height 174
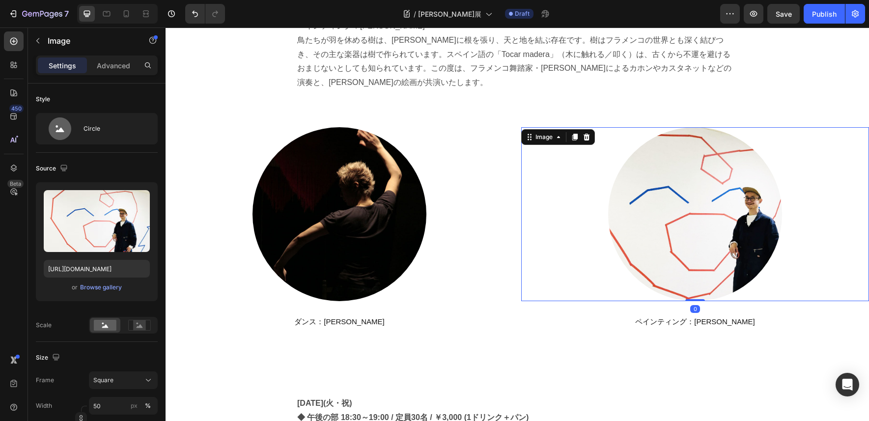
scroll to position [1203, 0]
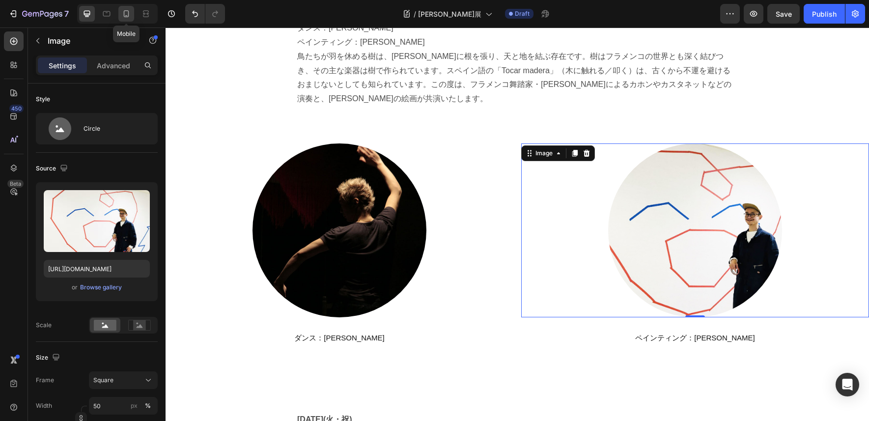
click at [126, 15] on icon at bounding box center [126, 14] width 10 height 10
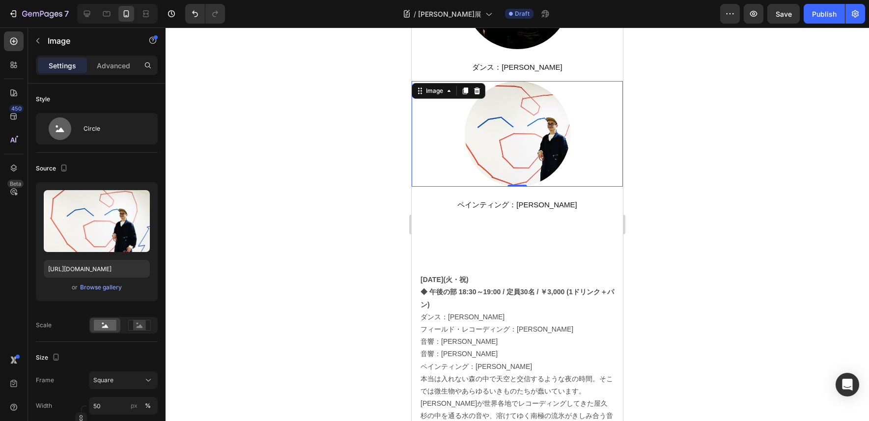
scroll to position [1268, 0]
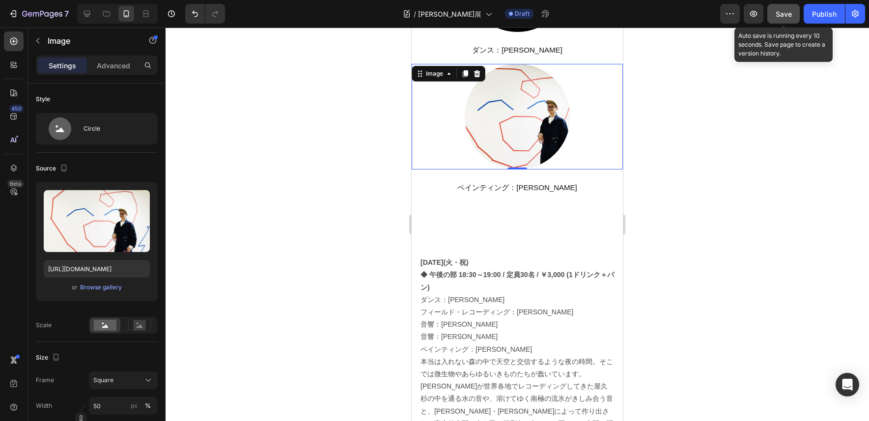
click at [786, 15] on span "Save" at bounding box center [784, 14] width 16 height 8
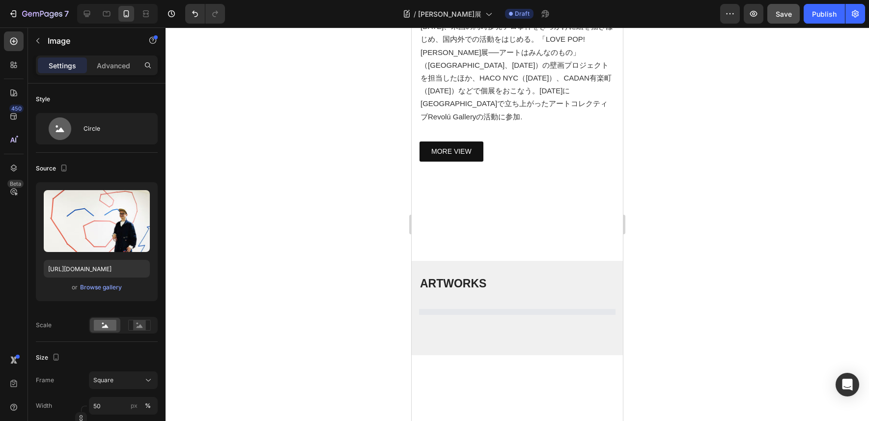
scroll to position [3496, 0]
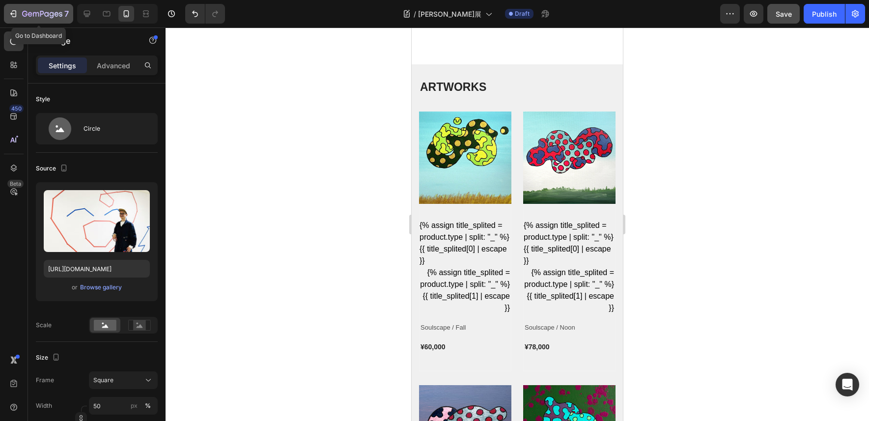
click at [28, 9] on div "7" at bounding box center [45, 14] width 47 height 12
